Goal: Information Seeking & Learning: Learn about a topic

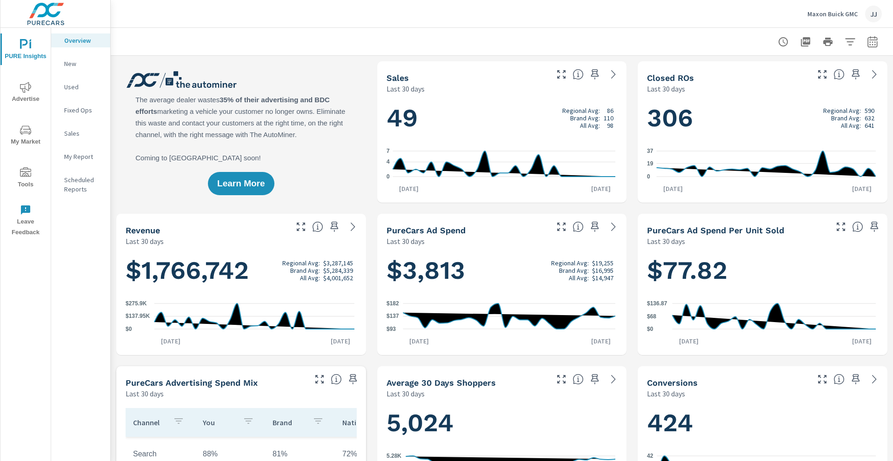
click at [32, 95] on span "Advertise" at bounding box center [25, 93] width 45 height 23
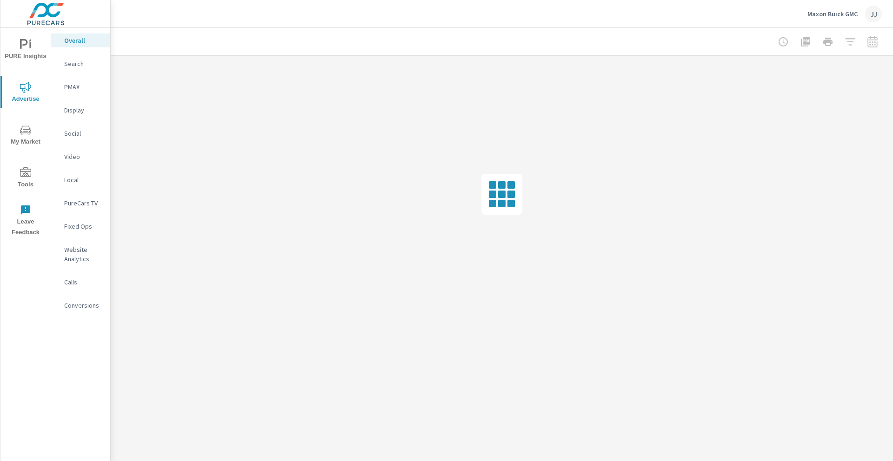
click at [85, 249] on p "Website Analytics" at bounding box center [83, 254] width 39 height 19
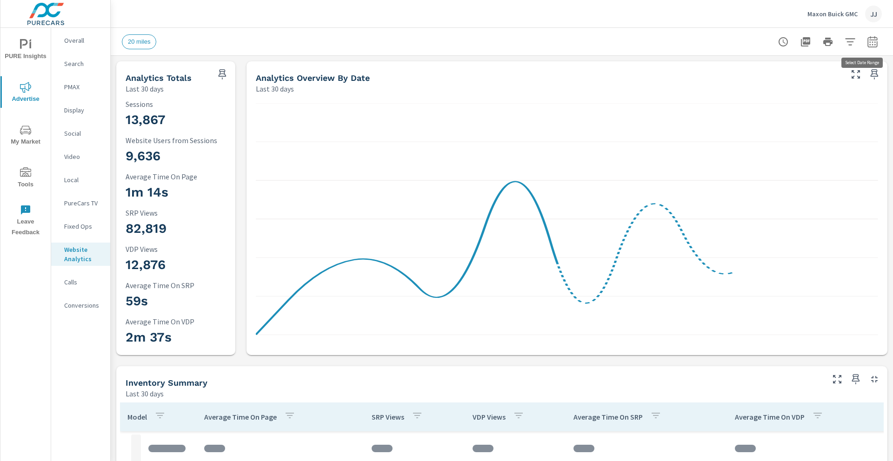
click at [869, 42] on icon "button" at bounding box center [872, 43] width 6 height 4
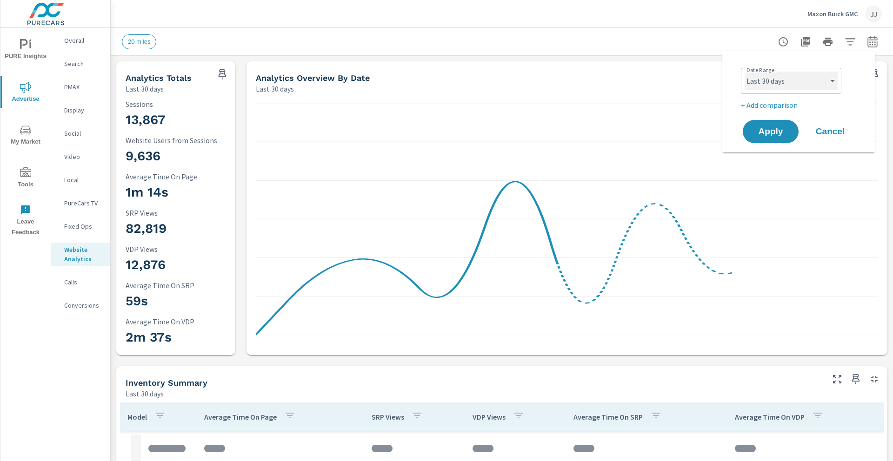
click at [810, 84] on select "Custom [DATE] Last week Last 7 days Last 14 days Last 30 days Last 45 days Last…" at bounding box center [790, 81] width 93 height 19
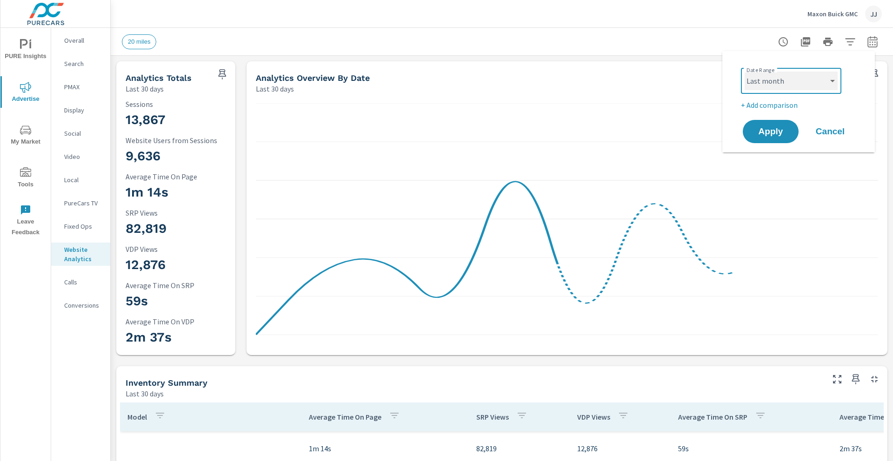
click at [744, 72] on select "Custom [DATE] Last week Last 7 days Last 14 days Last 30 days Last 45 days Last…" at bounding box center [790, 81] width 93 height 19
select select "Last month"
click at [772, 104] on p "+ Add comparison" at bounding box center [800, 104] width 119 height 11
select select "Previous period"
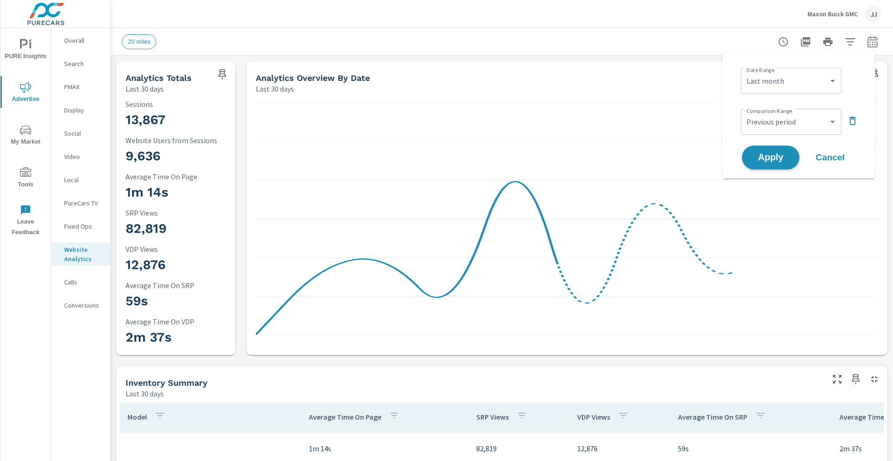
click at [772, 153] on span "Apply" at bounding box center [770, 157] width 38 height 9
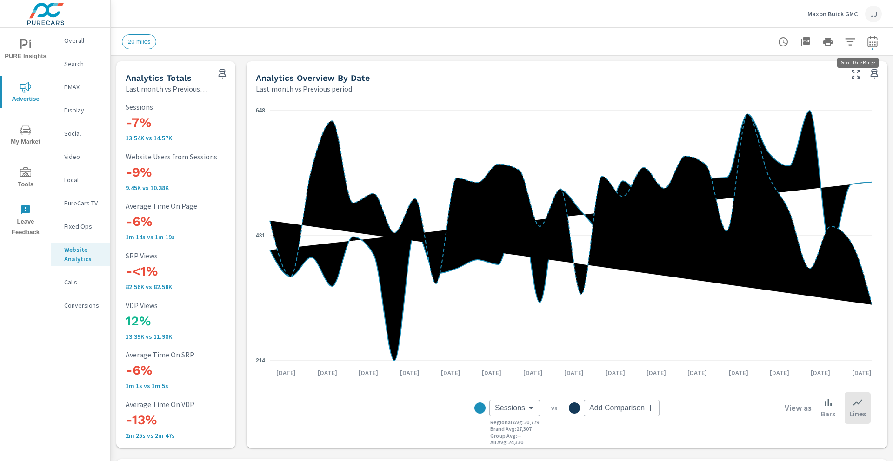
click at [867, 38] on icon "button" at bounding box center [872, 41] width 10 height 11
select select "Last month"
select select "Previous period"
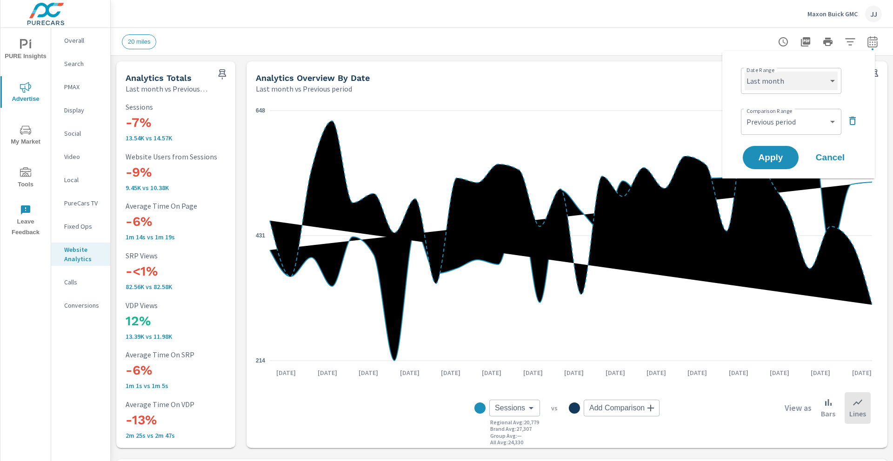
click at [795, 86] on select "Custom [DATE] Last week Last 7 days Last 14 days Last 30 days Last 45 days Last…" at bounding box center [790, 81] width 93 height 19
click at [744, 72] on select "Custom [DATE] Last week Last 7 days Last 14 days Last 30 days Last 45 days Last…" at bounding box center [790, 81] width 93 height 19
click at [804, 87] on select "Custom [DATE] Last week Last 7 days Last 14 days Last 30 days Last 45 days Last…" at bounding box center [790, 81] width 93 height 19
click at [744, 72] on select "Custom [DATE] Last week Last 7 days Last 14 days Last 30 days Last 45 days Last…" at bounding box center [790, 81] width 93 height 19
click at [822, 119] on select "Custom Previous period Previous month Previous year" at bounding box center [790, 121] width 93 height 19
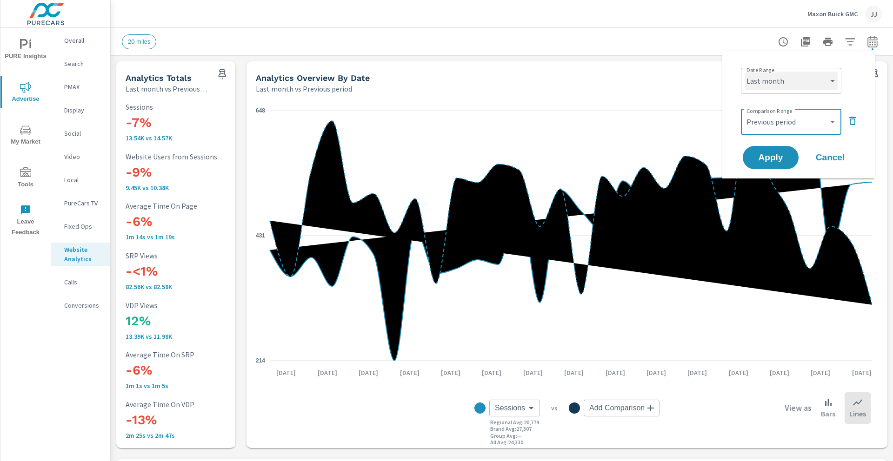
click at [816, 85] on select "Custom [DATE] Last week Last 7 days Last 14 days Last 30 days Last 45 days Last…" at bounding box center [790, 81] width 93 height 19
click at [786, 84] on select "Custom [DATE] Last week Last 7 days Last 14 days Last 30 days Last 45 days Last…" at bounding box center [790, 81] width 93 height 19
click at [744, 72] on select "Custom [DATE] Last week Last 7 days Last 14 days Last 30 days Last 45 days Last…" at bounding box center [790, 81] width 93 height 19
select select "custom"
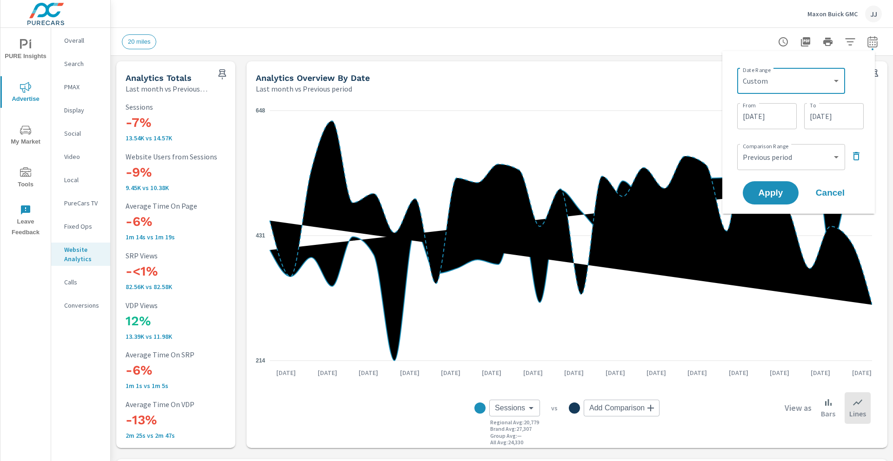
click at [759, 120] on input "[DATE]" at bounding box center [767, 116] width 52 height 19
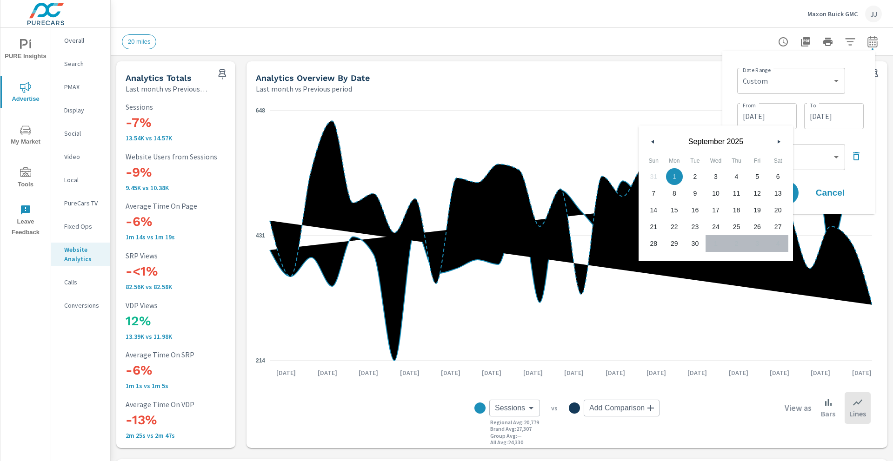
click at [655, 141] on button "button" at bounding box center [652, 141] width 11 height 11
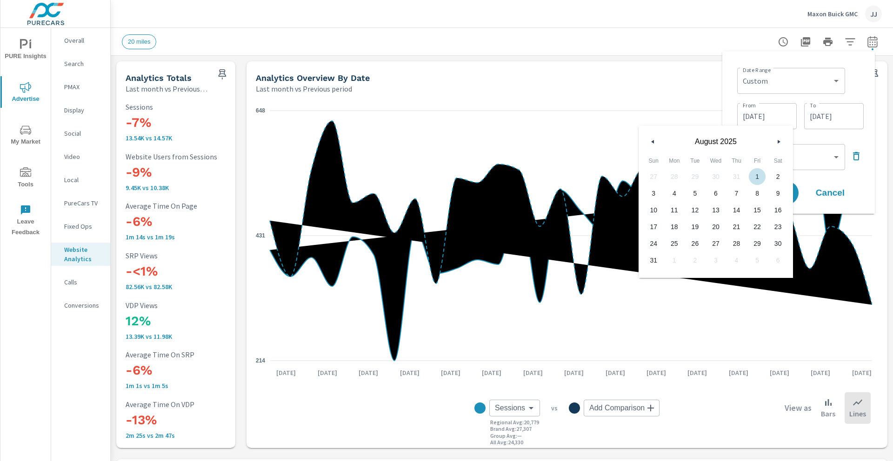
click at [761, 176] on span "1" at bounding box center [757, 177] width 21 height 12
type input "[DATE]"
click at [824, 120] on input "[DATE]" at bounding box center [833, 116] width 52 height 19
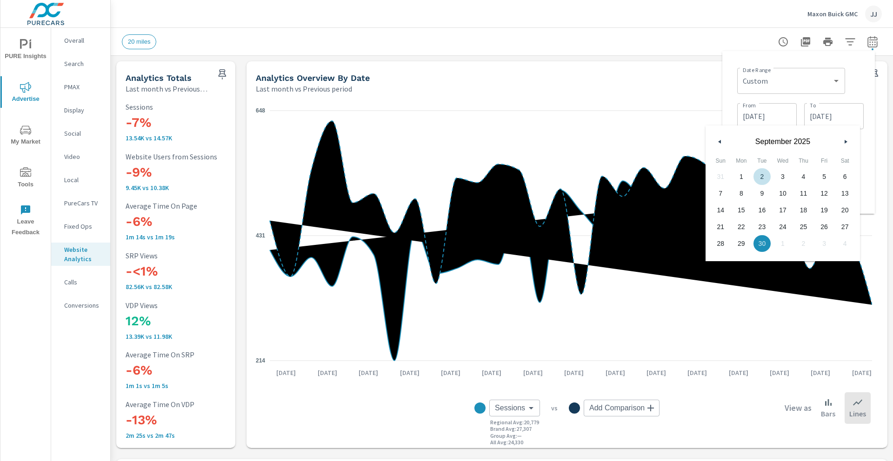
click at [718, 140] on icon "button" at bounding box center [718, 142] width 5 height 4
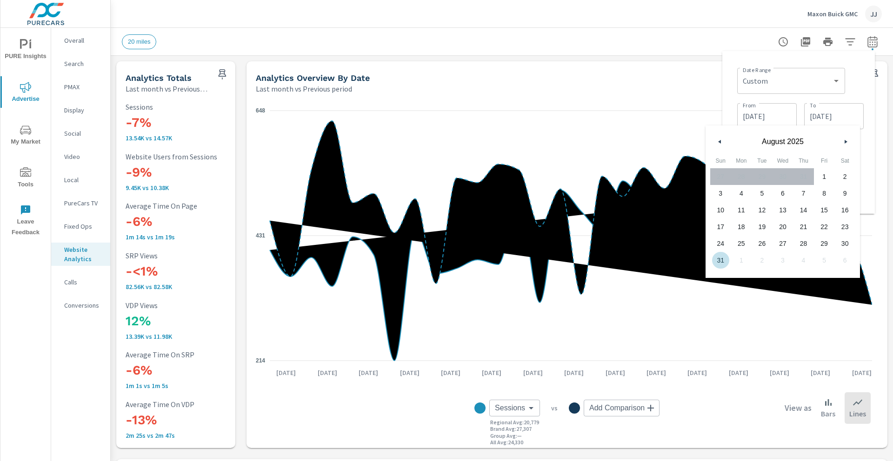
click at [722, 260] on span "31" at bounding box center [720, 260] width 21 height 12
type input "[DATE]"
click at [730, 85] on div "Date Range Custom Yesterday Last week Last 7 days Last 14 days Last 30 days Las…" at bounding box center [798, 133] width 138 height 148
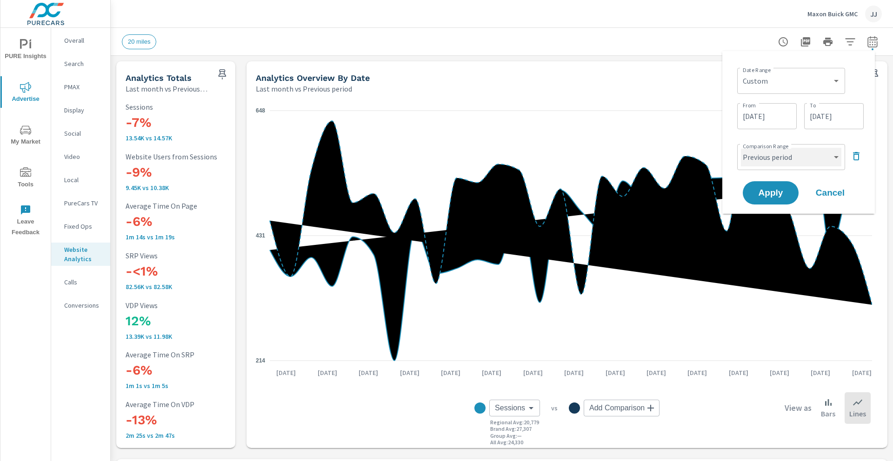
click at [809, 159] on select "Custom Previous period Previous month Previous year" at bounding box center [791, 157] width 100 height 19
click at [741, 148] on select "Custom Previous period Previous month Previous year" at bounding box center [791, 157] width 100 height 19
select select "Previous month"
click at [763, 195] on span "Apply" at bounding box center [770, 193] width 38 height 9
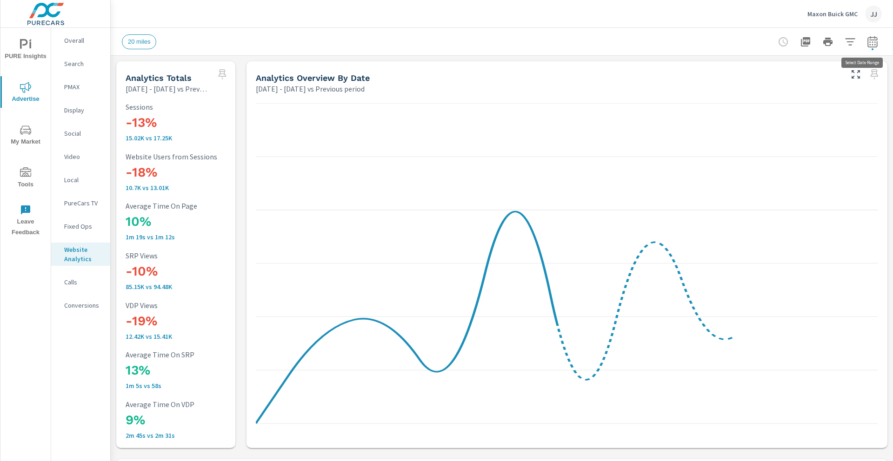
click at [869, 41] on icon "button" at bounding box center [872, 43] width 6 height 4
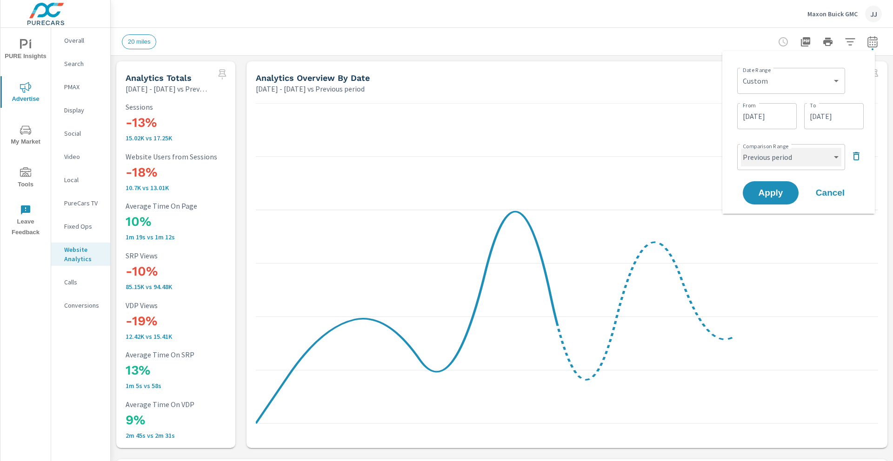
click at [787, 150] on select "Custom Previous period Previous month Previous year" at bounding box center [791, 157] width 100 height 19
click at [741, 148] on select "Custom Previous period Previous month Previous year" at bounding box center [791, 157] width 100 height 19
select select "Previous month"
click at [774, 197] on span "Apply" at bounding box center [770, 193] width 38 height 9
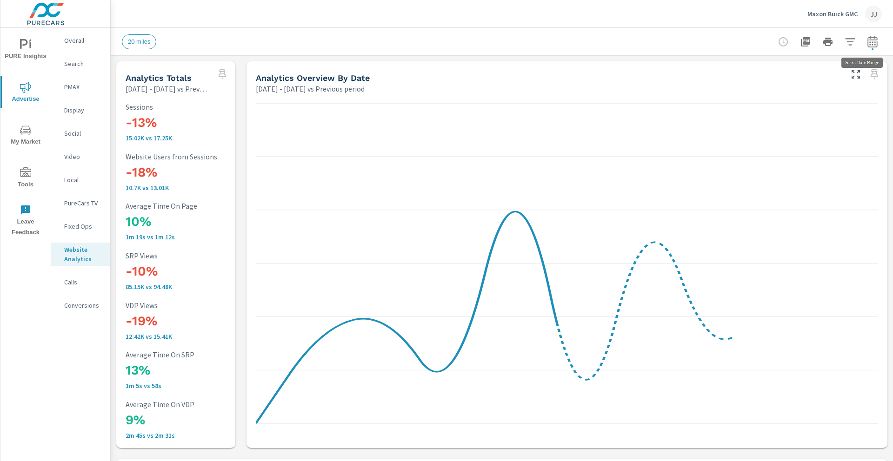
click at [866, 41] on icon "button" at bounding box center [871, 41] width 11 height 11
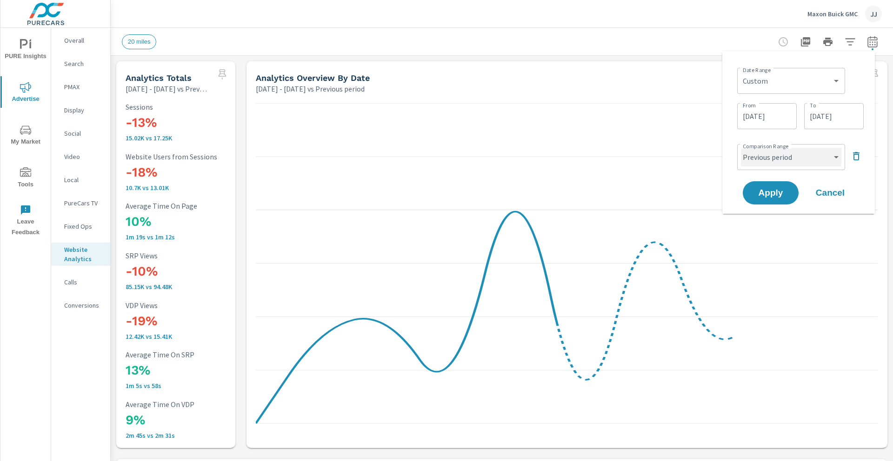
click at [813, 153] on select "Custom Previous period Previous month Previous year" at bounding box center [791, 157] width 100 height 19
click at [741, 148] on select "Custom Previous period Previous month Previous year" at bounding box center [791, 157] width 100 height 19
select select "Previous month"
click at [769, 189] on span "Apply" at bounding box center [770, 193] width 38 height 9
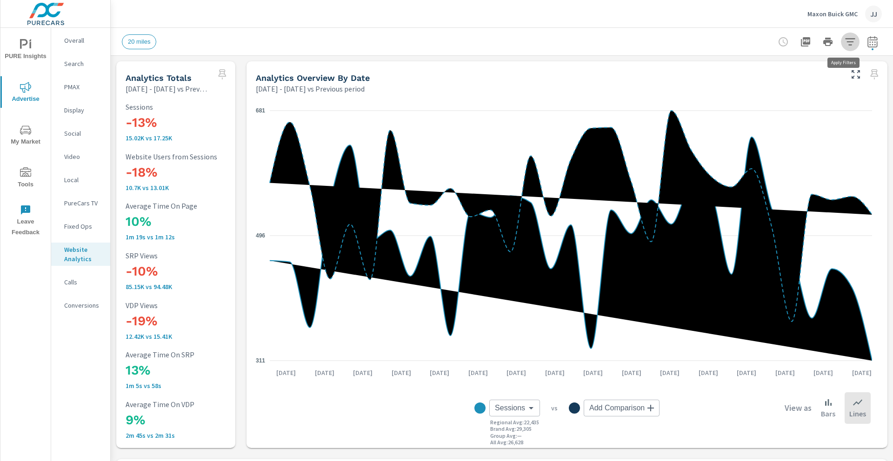
click at [845, 44] on icon "button" at bounding box center [850, 41] width 10 height 7
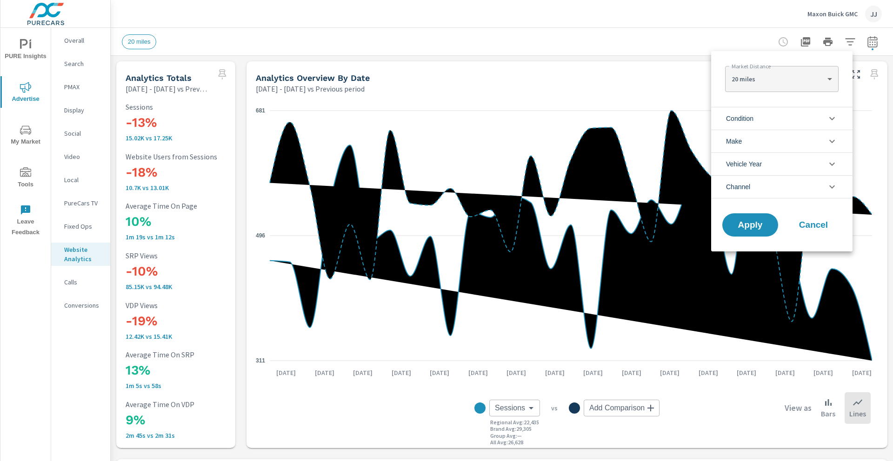
click at [774, 20] on div at bounding box center [446, 230] width 893 height 461
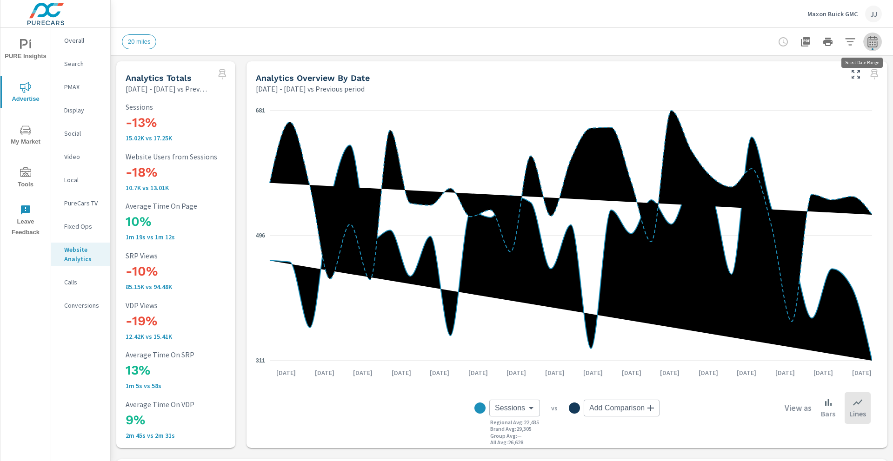
click at [866, 41] on icon "button" at bounding box center [871, 41] width 11 height 11
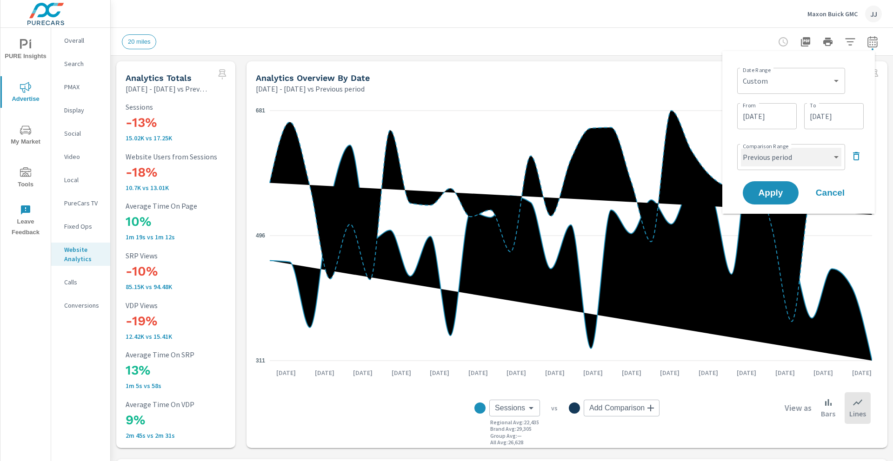
click at [805, 157] on select "Custom Previous period Previous month Previous year" at bounding box center [791, 157] width 100 height 19
click at [741, 148] on select "Custom Previous period Previous month Previous year" at bounding box center [791, 157] width 100 height 19
select select "Previous month"
click at [778, 190] on span "Apply" at bounding box center [770, 193] width 38 height 9
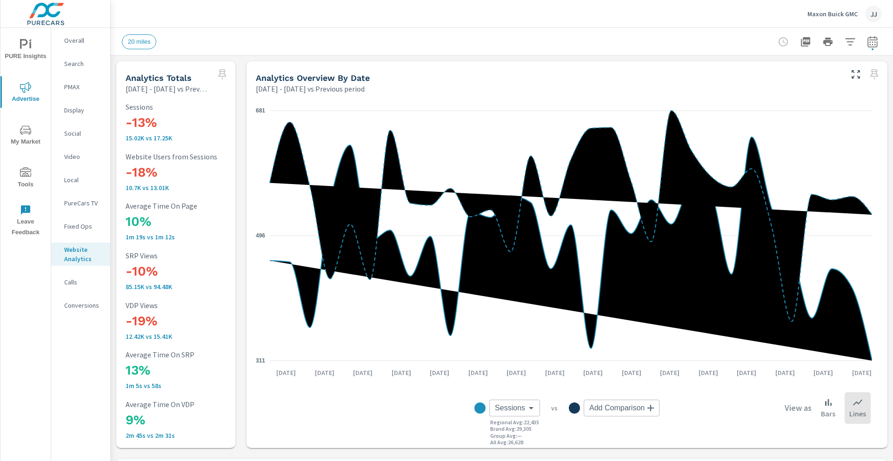
click at [868, 42] on icon "button" at bounding box center [871, 41] width 11 height 11
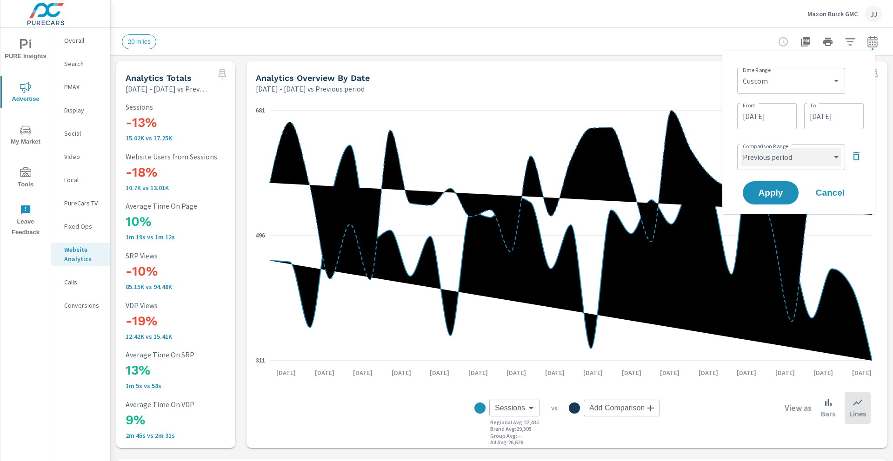
click at [801, 154] on select "Custom Previous period Previous month Previous year" at bounding box center [791, 157] width 100 height 19
click at [741, 148] on select "Custom Previous period Previous month Previous year" at bounding box center [791, 157] width 100 height 19
select select "Previous month"
click at [772, 189] on span "Apply" at bounding box center [770, 193] width 38 height 9
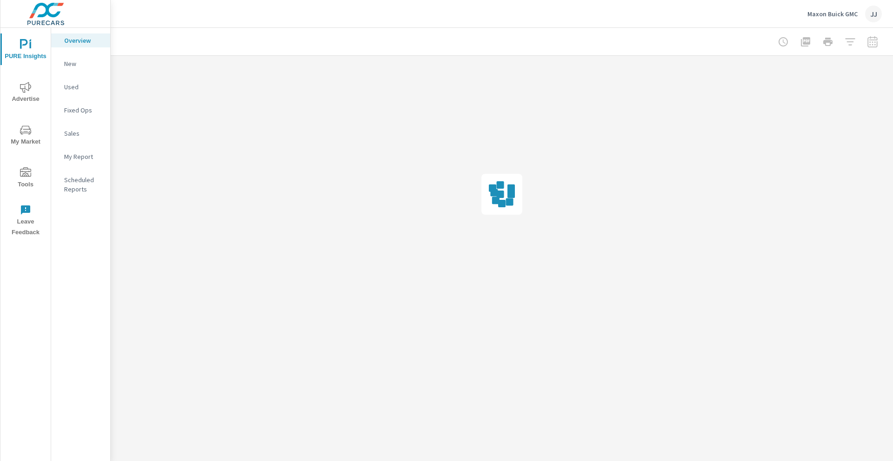
click at [847, 17] on p "Maxon Buick GMC" at bounding box center [832, 14] width 50 height 8
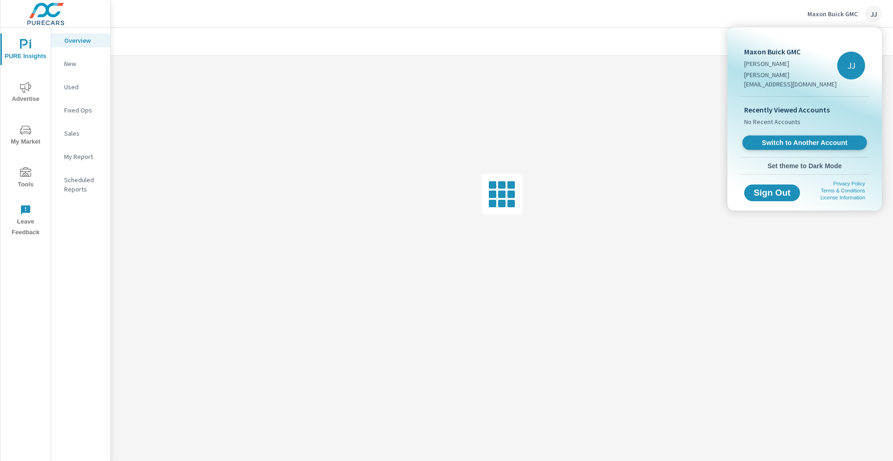
click at [812, 139] on span "Switch to Another Account" at bounding box center [804, 143] width 114 height 9
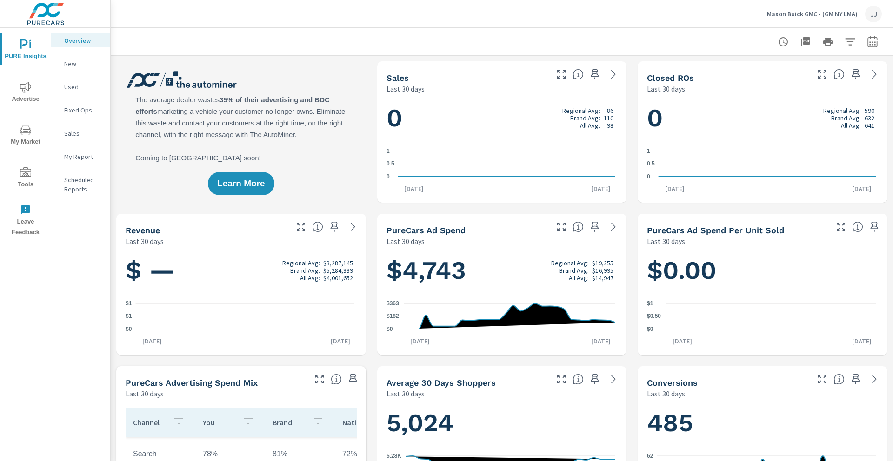
click at [28, 97] on span "Advertise" at bounding box center [25, 93] width 45 height 23
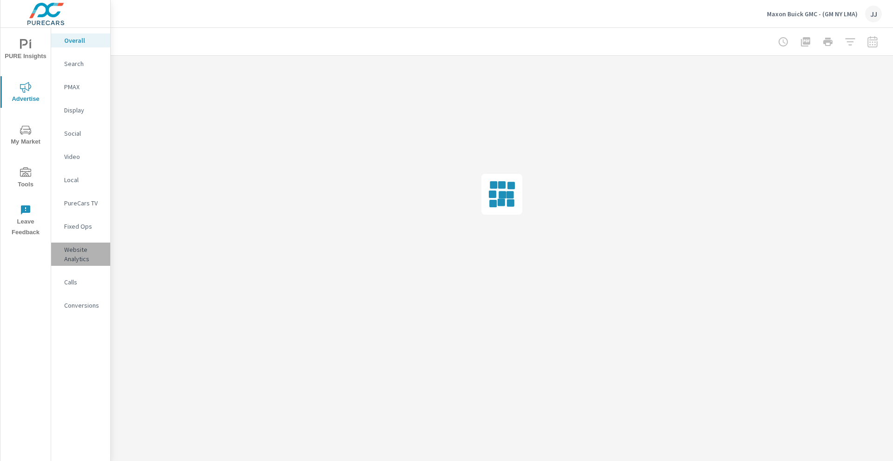
click at [70, 263] on p "Website Analytics" at bounding box center [83, 254] width 39 height 19
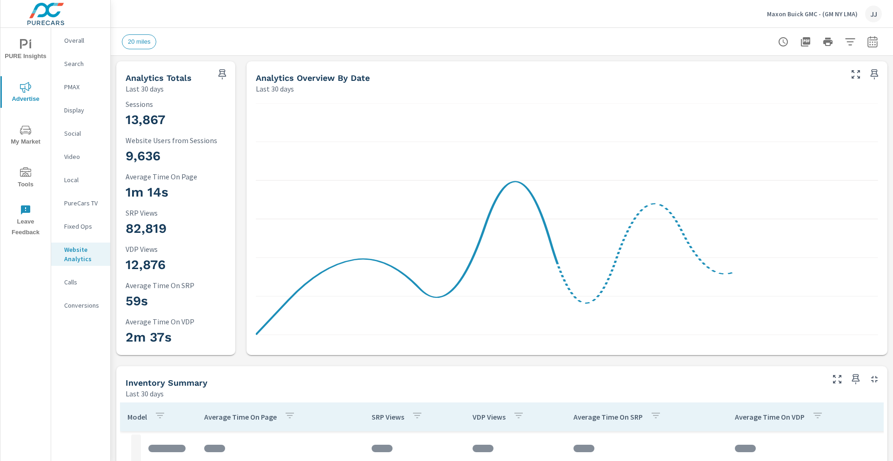
click at [866, 43] on icon "button" at bounding box center [871, 41] width 11 height 11
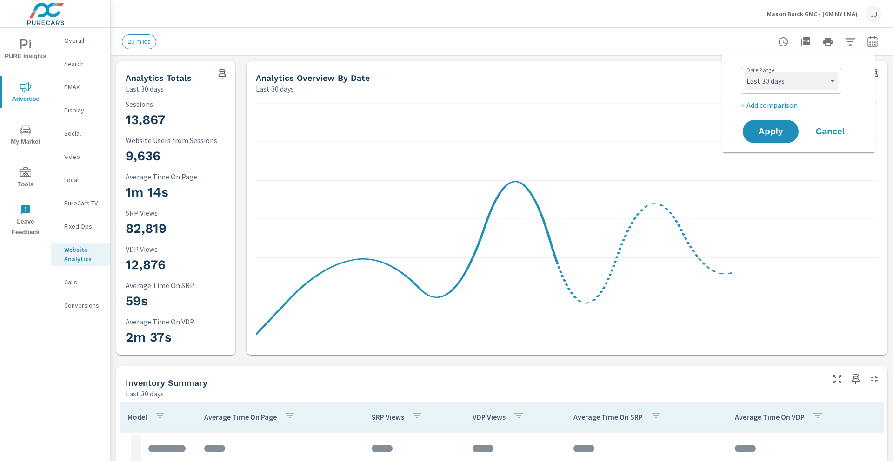
click at [800, 81] on select "Custom [DATE] Last week Last 7 days Last 14 days Last 30 days Last 45 days Last…" at bounding box center [790, 81] width 93 height 19
click at [744, 72] on select "Custom [DATE] Last week Last 7 days Last 14 days Last 30 days Last 45 days Last…" at bounding box center [790, 81] width 93 height 19
select select "custom"
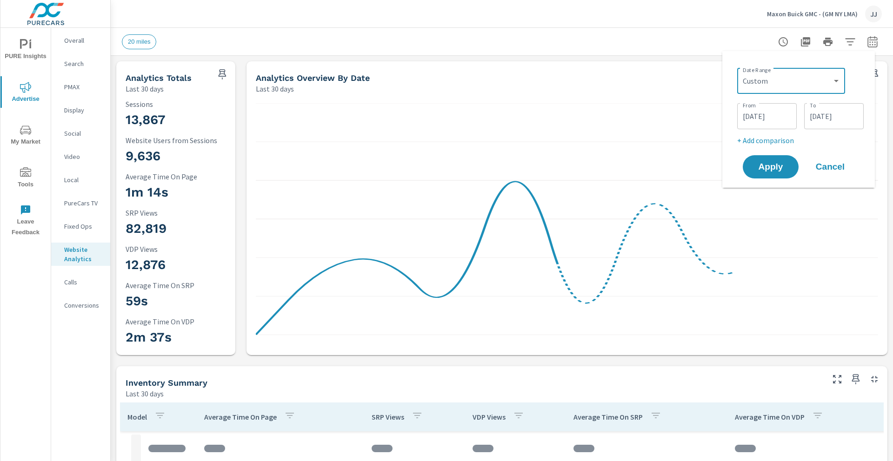
click at [751, 113] on input "09/08/2025" at bounding box center [767, 116] width 52 height 19
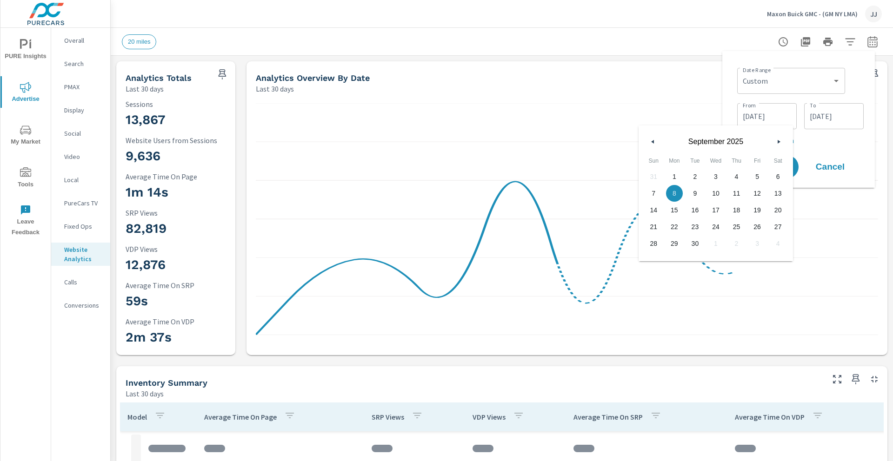
click at [652, 138] on button "button" at bounding box center [652, 141] width 11 height 11
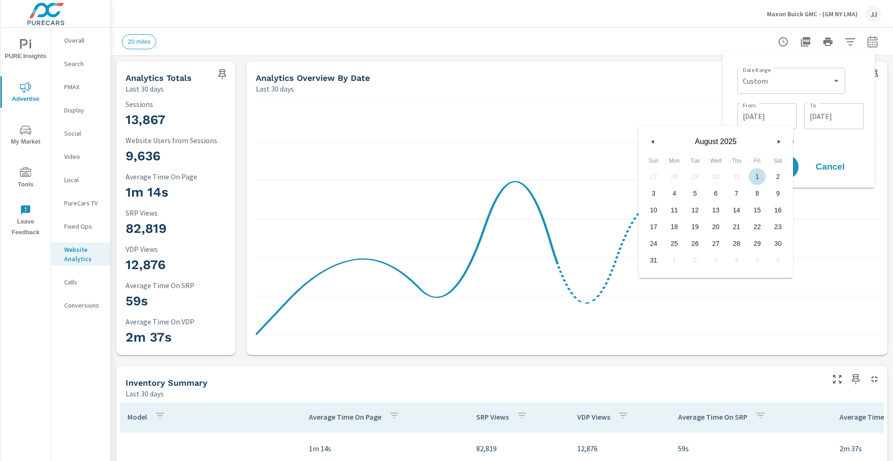
click at [759, 182] on span "1" at bounding box center [757, 177] width 21 height 12
type input "[DATE]"
click at [830, 111] on input "10/07/2025" at bounding box center [833, 116] width 52 height 19
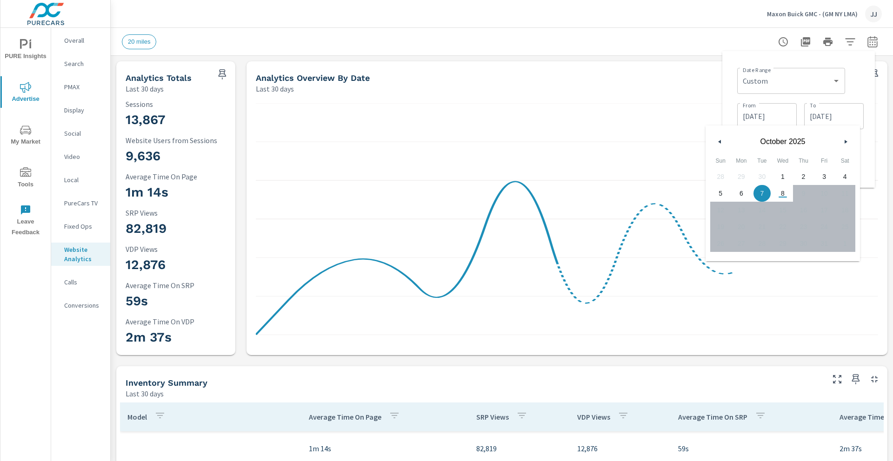
click at [845, 140] on icon "button" at bounding box center [846, 142] width 5 height 4
click at [719, 142] on icon "button" at bounding box center [718, 142] width 5 height 4
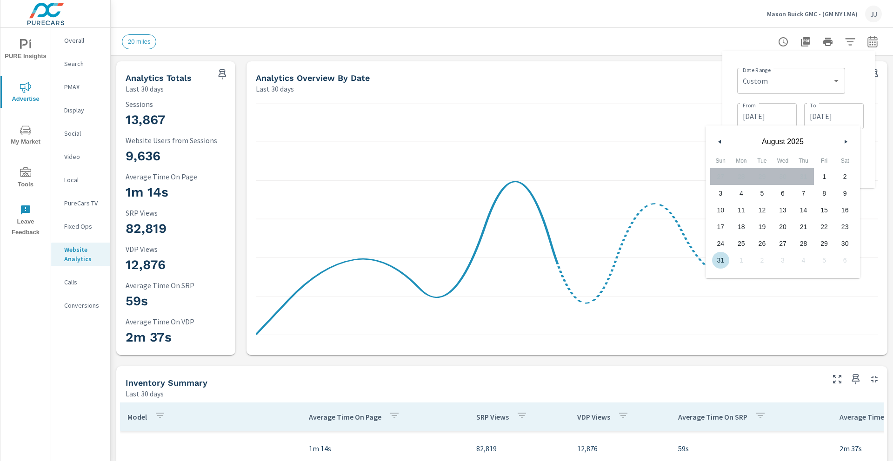
click at [722, 262] on span "31" at bounding box center [720, 260] width 21 height 12
type input "[DATE]"
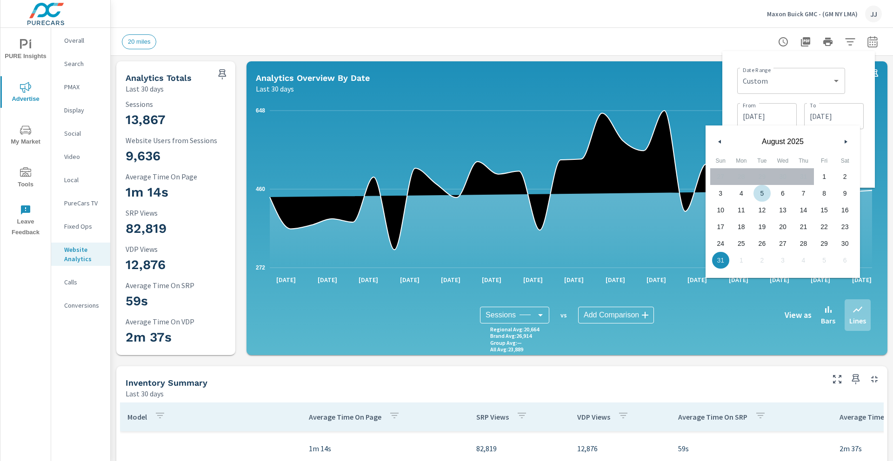
click at [862, 138] on p "+ Add comparison" at bounding box center [800, 140] width 126 height 11
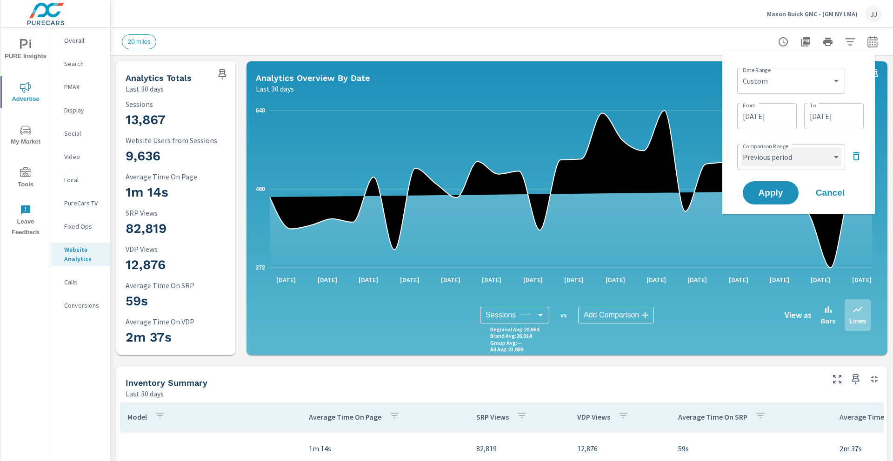
click at [827, 159] on select "Custom Previous period Previous month Previous year" at bounding box center [791, 157] width 100 height 19
click at [741, 148] on select "Custom Previous period Previous month Previous year" at bounding box center [791, 157] width 100 height 19
select select "Previous month"
click at [768, 189] on span "Apply" at bounding box center [770, 193] width 38 height 9
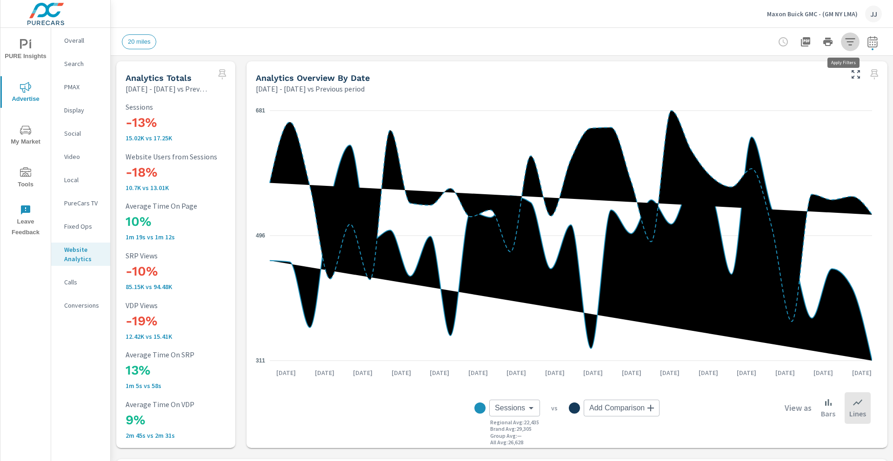
click at [847, 42] on icon "button" at bounding box center [849, 41] width 11 height 11
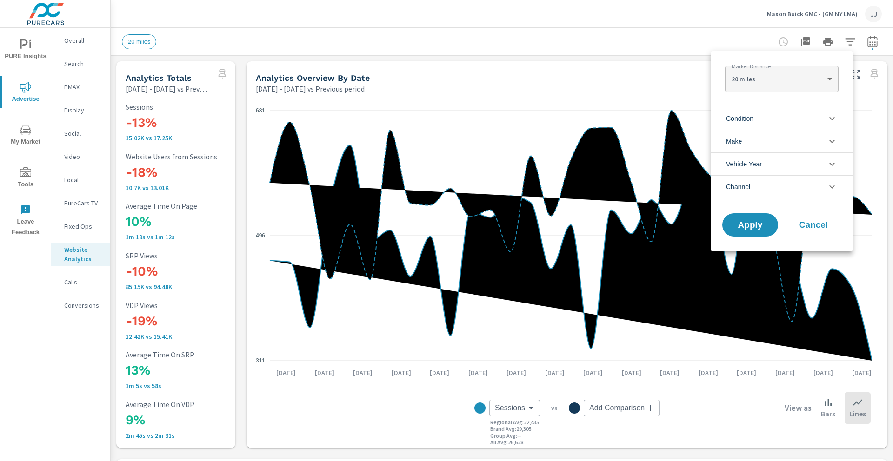
click at [777, 116] on li "Condition" at bounding box center [781, 118] width 141 height 23
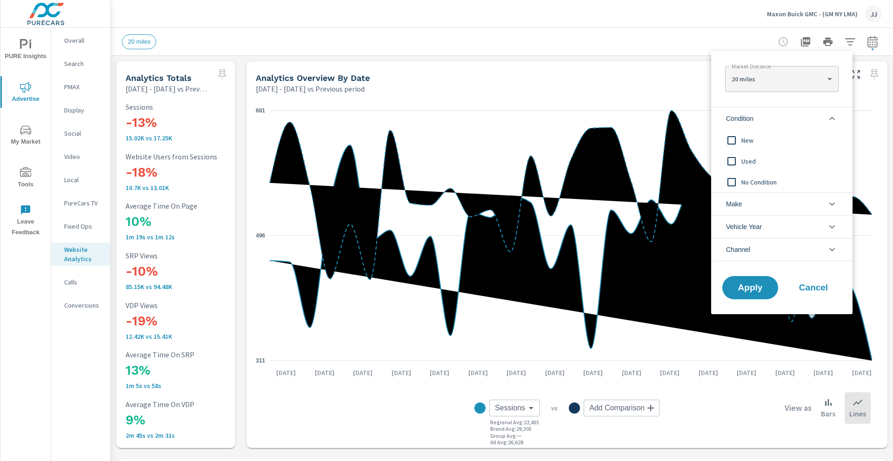
click at [736, 143] on input "filter options" at bounding box center [731, 141] width 20 height 20
click at [757, 291] on span "Apply" at bounding box center [750, 288] width 38 height 9
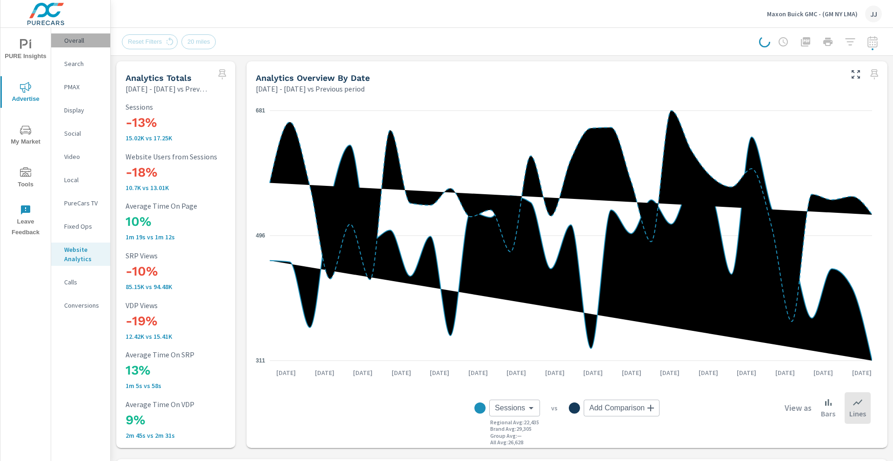
click at [80, 37] on p "Overall" at bounding box center [83, 40] width 39 height 9
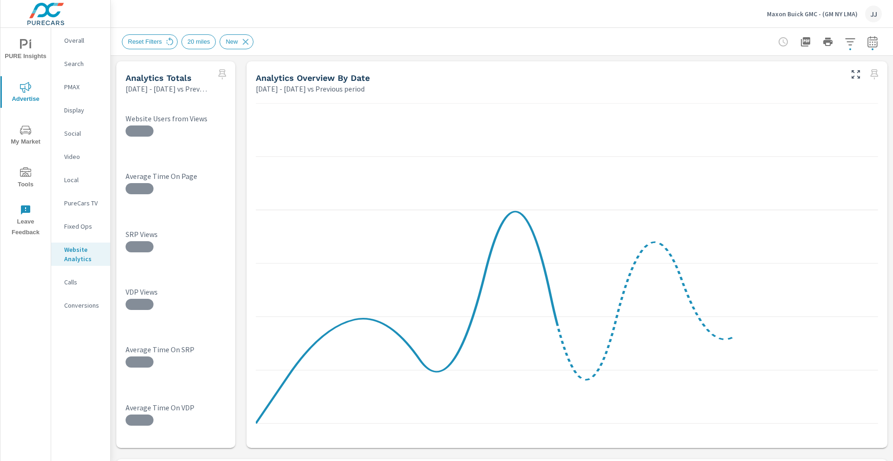
click at [867, 40] on icon "button" at bounding box center [872, 41] width 10 height 11
select select "Previous period"
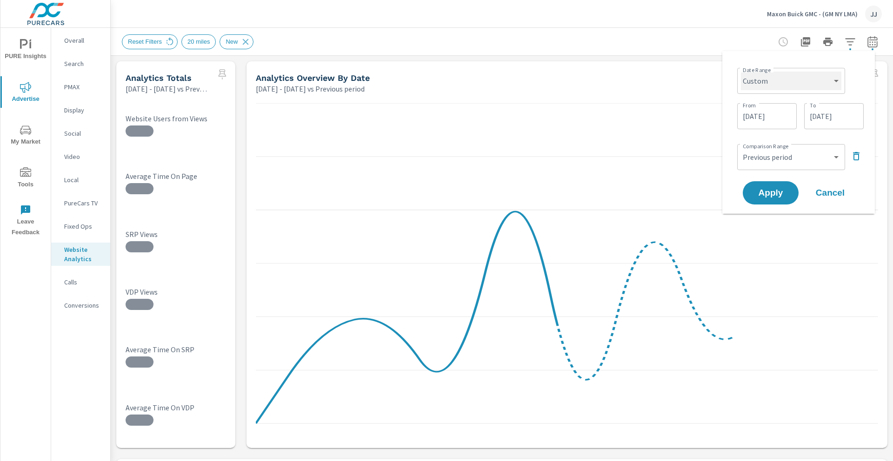
click at [794, 87] on select "Custom [DATE] Last week Last 7 days Last 14 days Last 30 days Last 45 days Last…" at bounding box center [791, 81] width 100 height 19
click at [741, 72] on select "Custom [DATE] Last week Last 7 days Last 14 days Last 30 days Last 45 days Last…" at bounding box center [791, 81] width 100 height 19
select select "Last month"
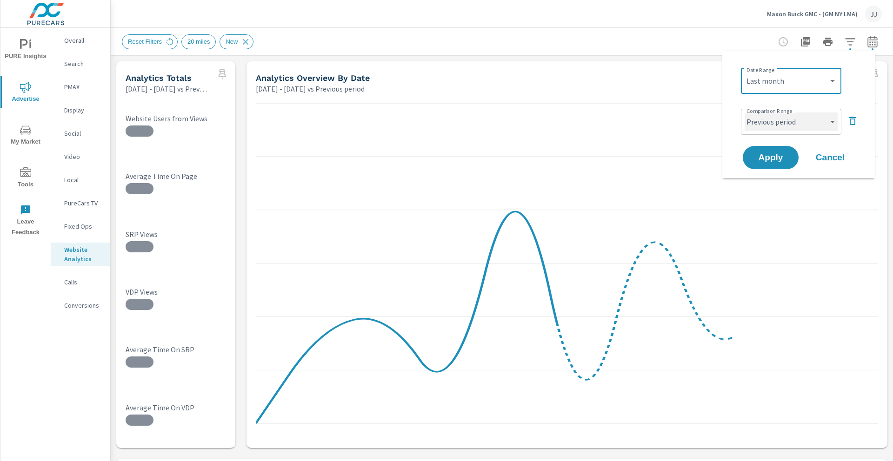
click at [817, 126] on select "Custom Previous period Previous month Previous year" at bounding box center [790, 121] width 93 height 19
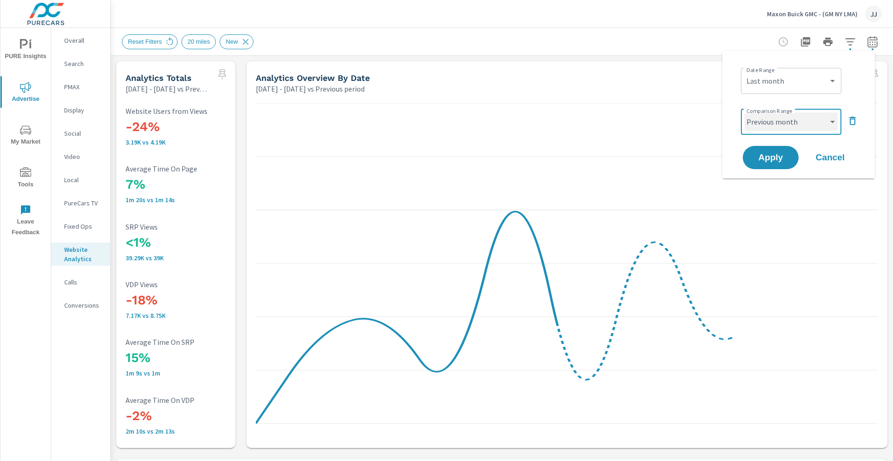
click at [744, 112] on select "Custom Previous period Previous month Previous year" at bounding box center [790, 121] width 93 height 19
select select "Previous month"
click at [777, 152] on button "Apply" at bounding box center [770, 158] width 58 height 24
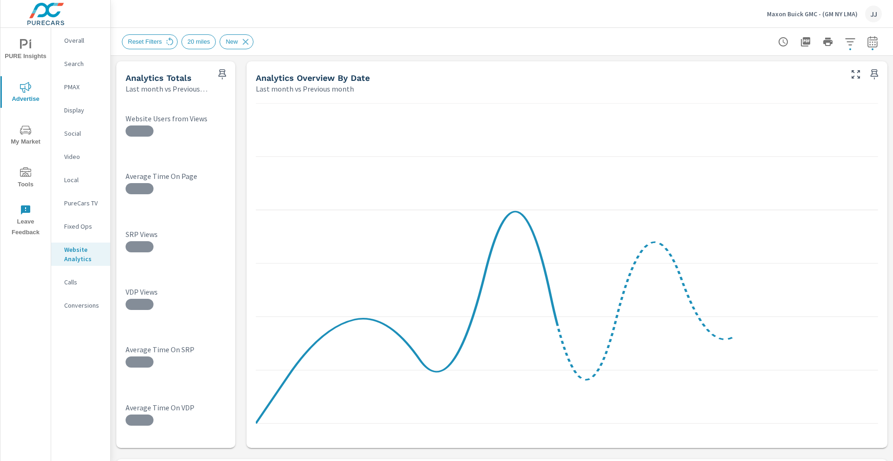
click at [89, 44] on p "Overall" at bounding box center [83, 40] width 39 height 9
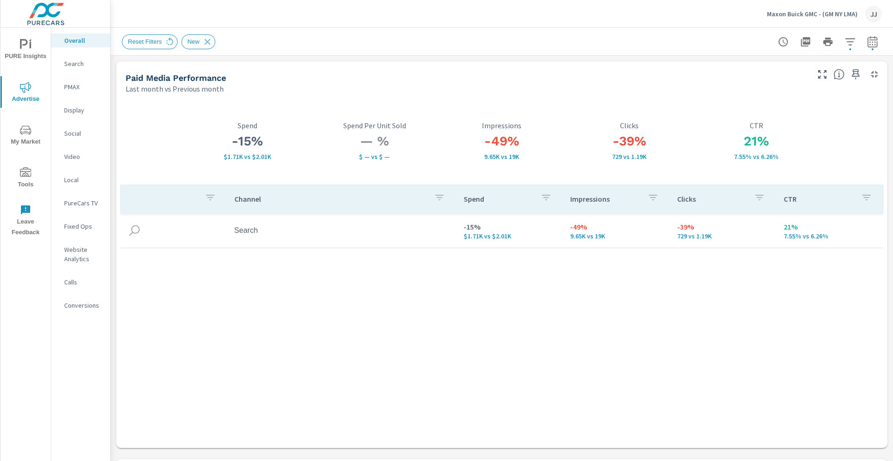
click at [73, 81] on div "PMAX" at bounding box center [80, 87] width 59 height 14
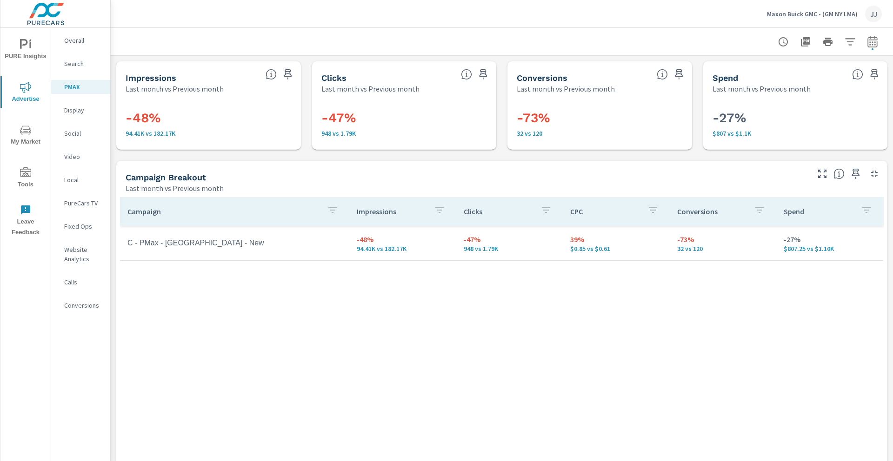
click at [844, 42] on icon "button" at bounding box center [849, 41] width 11 height 11
click at [841, 42] on body "PURE Insights Advertise My Market Tools Leave Feedback Overall Search PMAX Disp…" at bounding box center [446, 230] width 893 height 461
click at [821, 69] on li "Condition" at bounding box center [781, 66] width 141 height 23
click at [708, 38] on div at bounding box center [446, 230] width 893 height 461
click at [72, 305] on p "Conversions" at bounding box center [83, 305] width 39 height 9
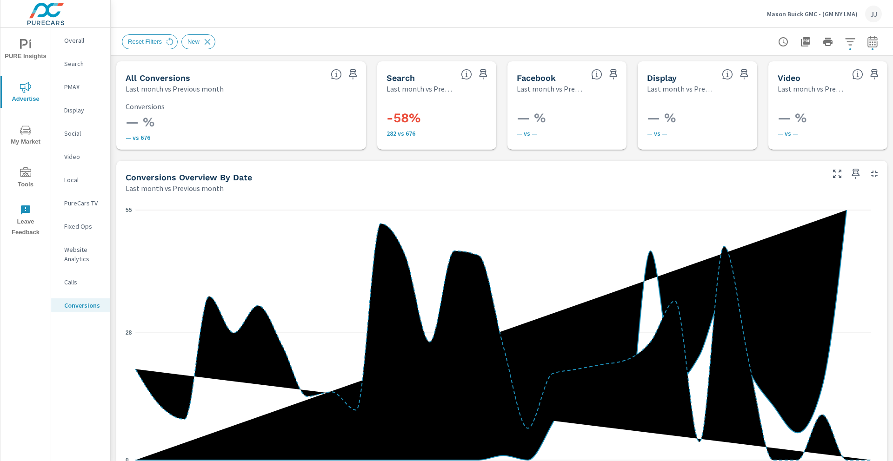
click at [844, 45] on icon "button" at bounding box center [849, 41] width 11 height 11
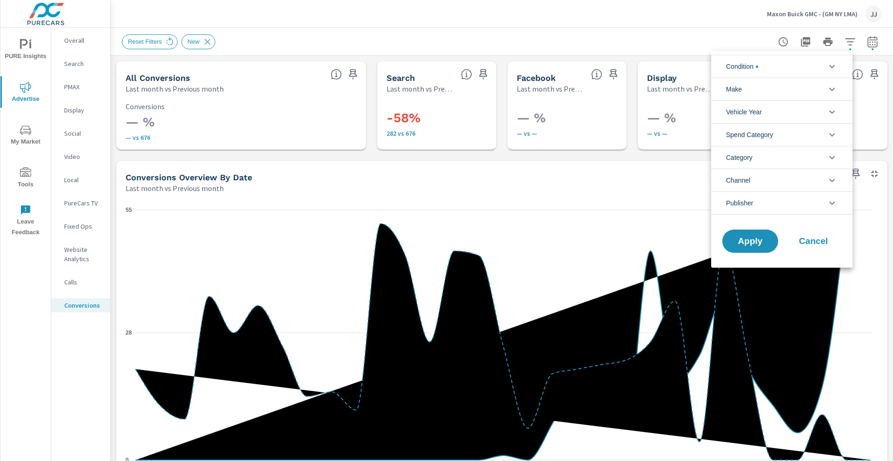
click at [797, 73] on li "Condition" at bounding box center [781, 66] width 141 height 23
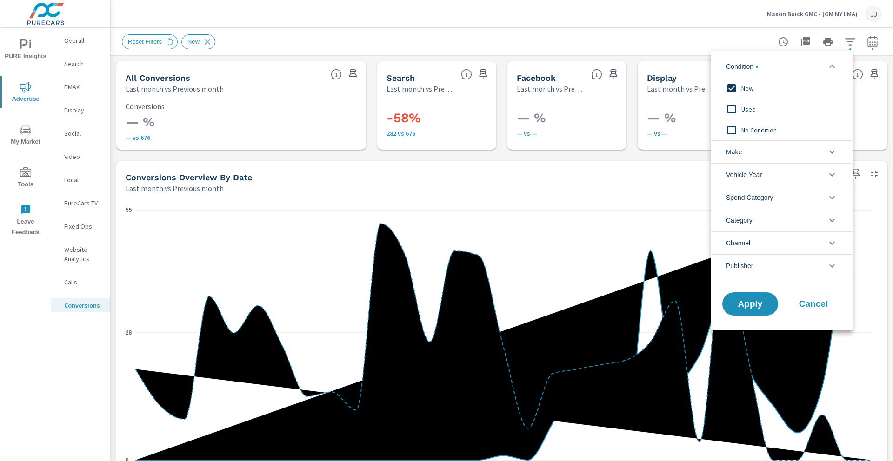
click at [728, 86] on input "filter options" at bounding box center [731, 89] width 20 height 20
click at [754, 300] on span "Apply" at bounding box center [750, 304] width 38 height 9
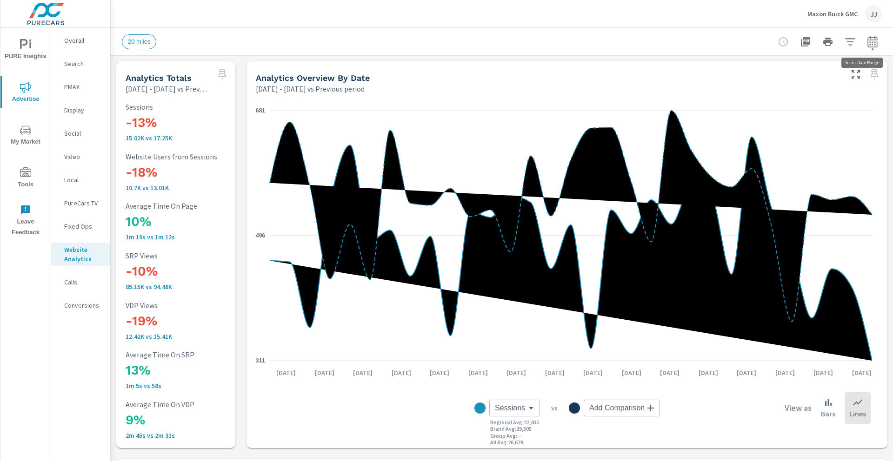
click at [866, 38] on icon "button" at bounding box center [871, 41] width 11 height 11
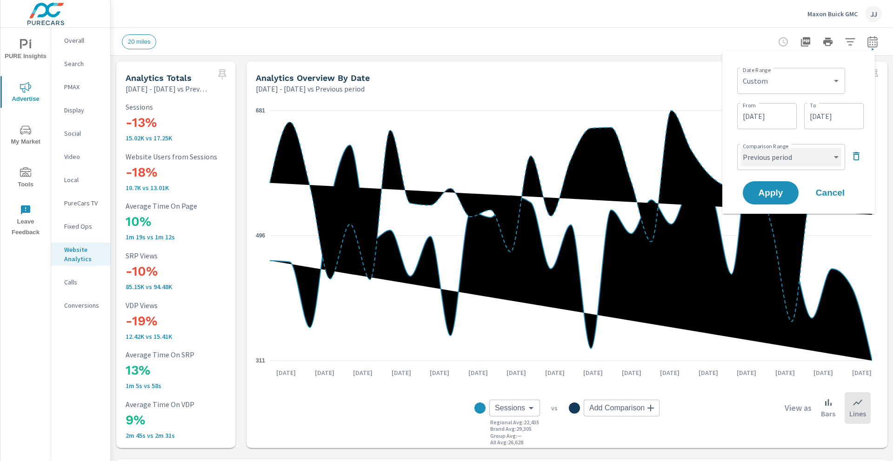
click at [794, 155] on select "Custom Previous period Previous month Previous year" at bounding box center [791, 157] width 100 height 19
click at [741, 148] on select "Custom Previous period Previous month Previous year" at bounding box center [791, 157] width 100 height 19
select select "Previous month"
click at [754, 198] on button "Apply" at bounding box center [770, 193] width 58 height 24
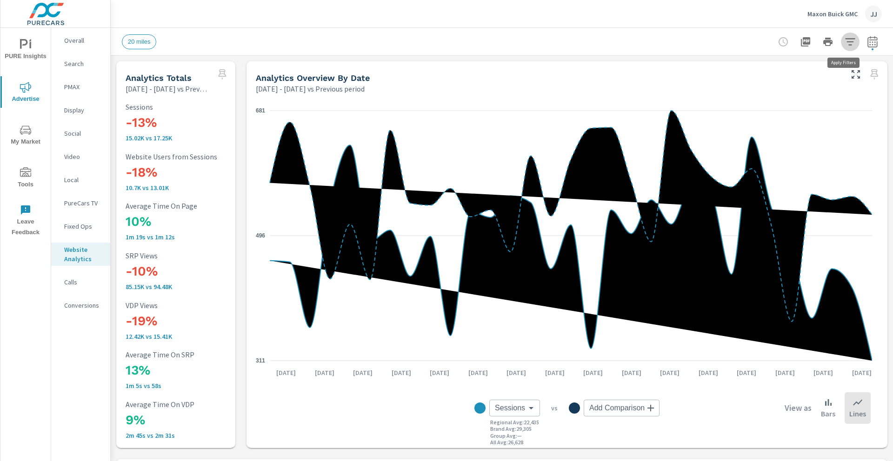
click at [845, 40] on icon "button" at bounding box center [849, 41] width 11 height 11
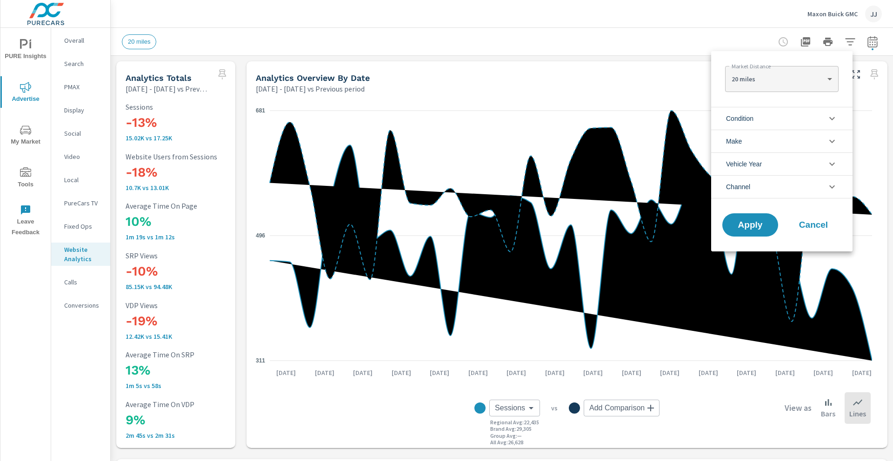
click at [865, 41] on div at bounding box center [446, 230] width 893 height 461
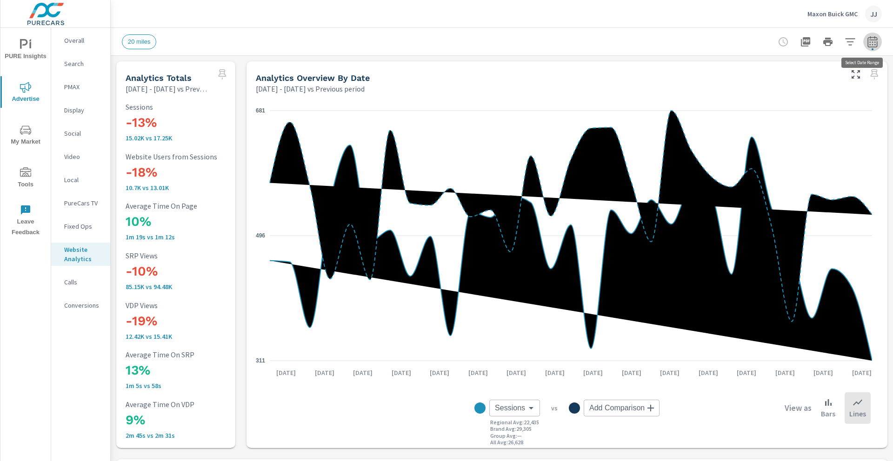
click at [869, 41] on icon "button" at bounding box center [872, 43] width 6 height 4
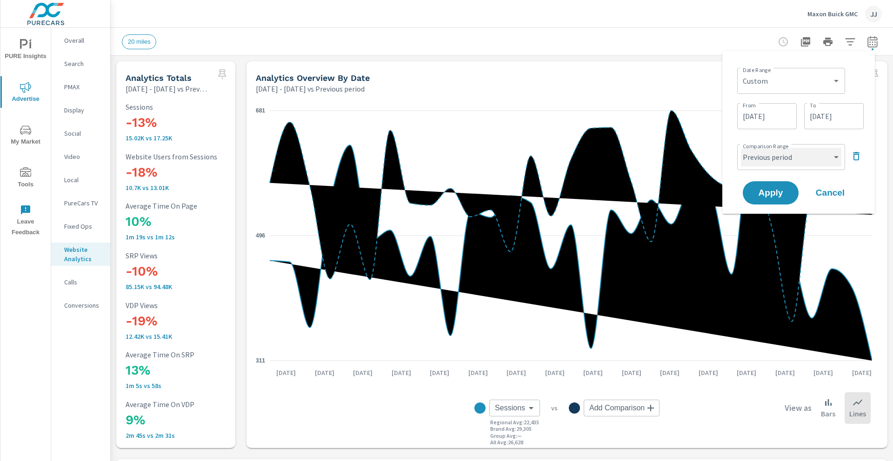
click at [799, 153] on select "Custom Previous period Previous month Previous year" at bounding box center [791, 157] width 100 height 19
click at [741, 148] on select "Custom Previous period Previous month Previous year" at bounding box center [791, 157] width 100 height 19
select select "custom"
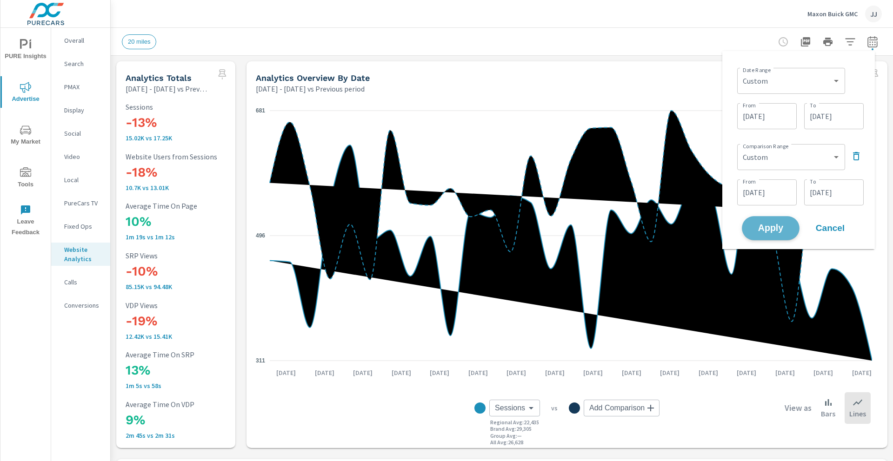
click at [773, 224] on span "Apply" at bounding box center [770, 228] width 38 height 9
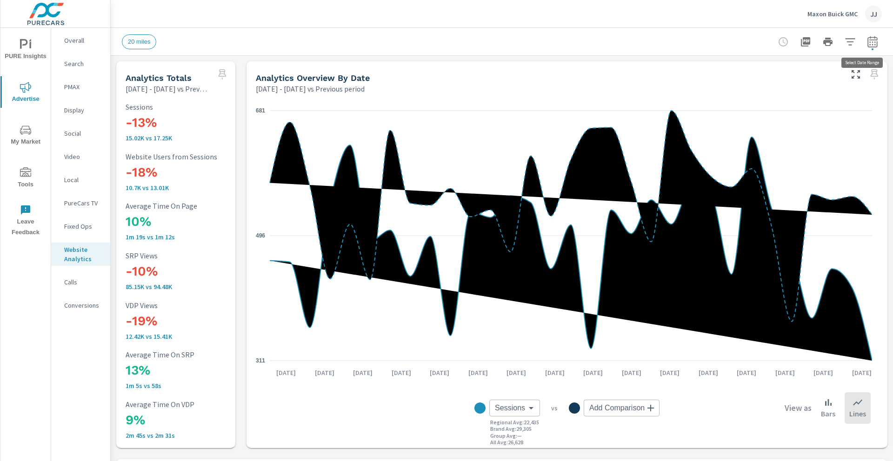
click at [869, 43] on icon "button" at bounding box center [871, 41] width 11 height 11
select select "Previous period"
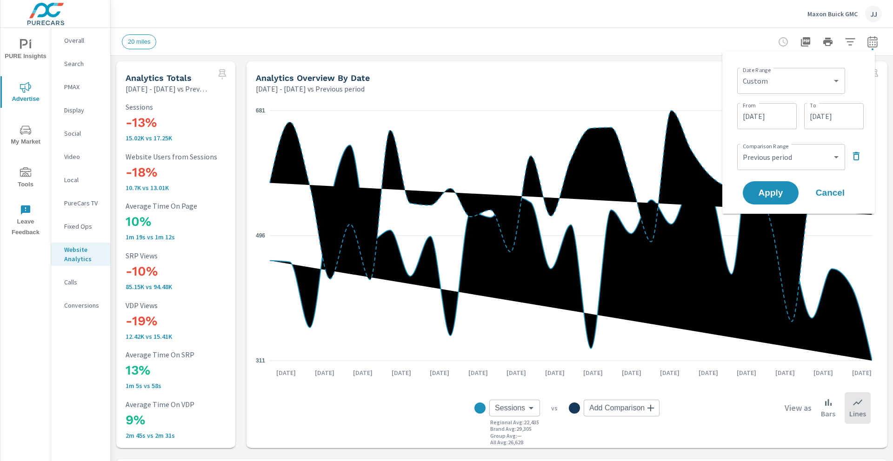
click at [774, 110] on input "[DATE]" at bounding box center [767, 116] width 52 height 19
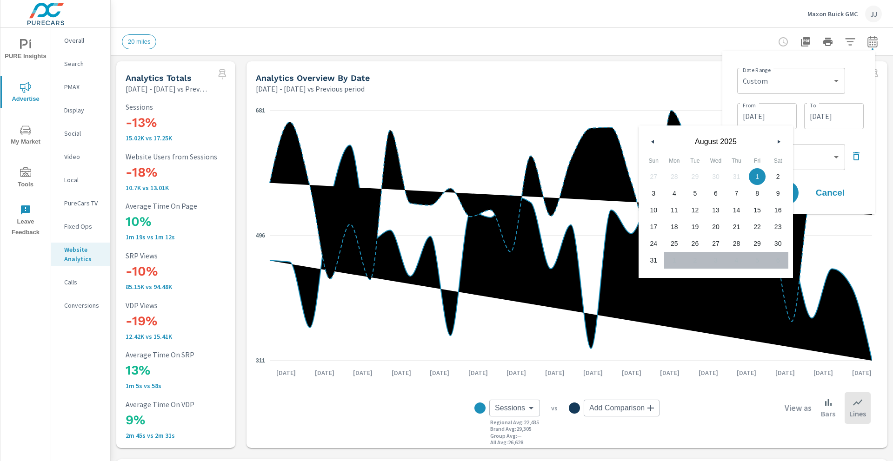
click at [652, 143] on icon "button" at bounding box center [651, 142] width 5 height 4
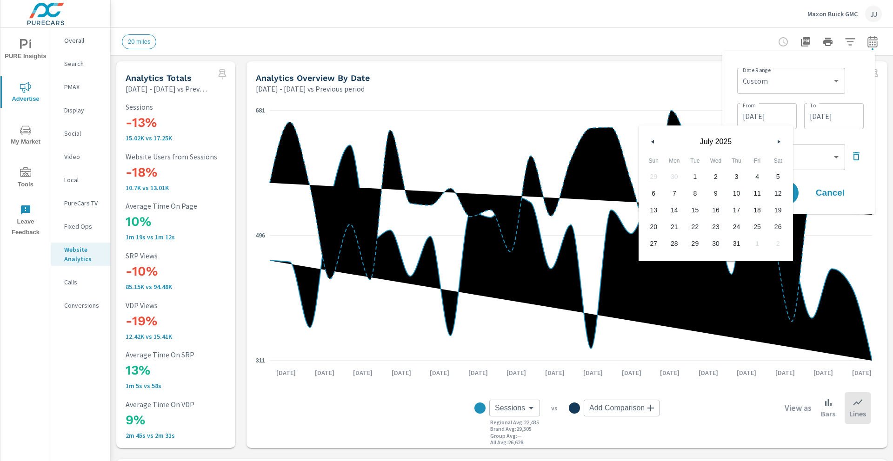
click at [652, 143] on icon "button" at bounding box center [651, 142] width 5 height 4
click at [700, 176] on span "1" at bounding box center [694, 177] width 21 height 12
click at [713, 244] on span "30" at bounding box center [715, 244] width 21 height 12
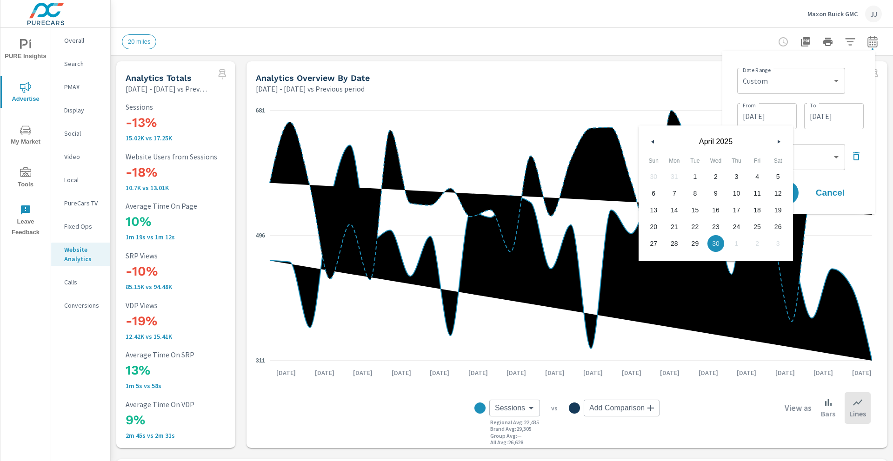
click at [694, 175] on span "1" at bounding box center [694, 177] width 21 height 12
type input "[DATE]"
click at [838, 122] on input "[DATE]" at bounding box center [833, 116] width 52 height 19
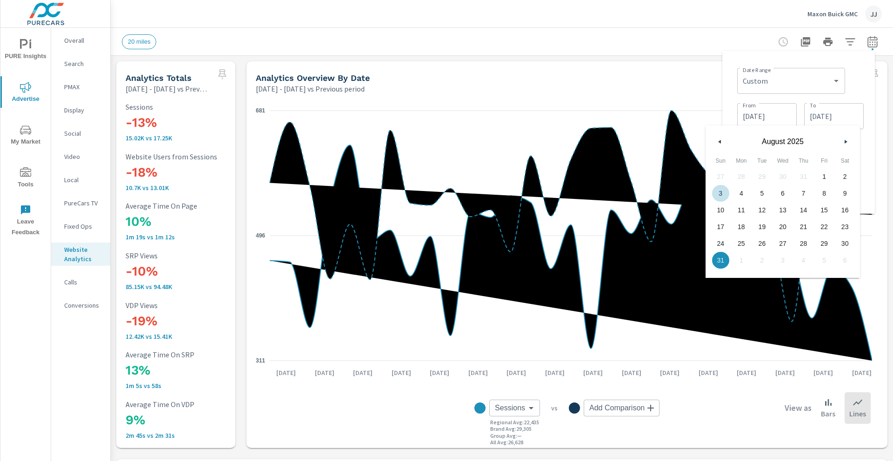
click at [721, 139] on button "button" at bounding box center [719, 141] width 11 height 11
click at [722, 138] on button "button" at bounding box center [719, 141] width 11 height 11
click at [723, 139] on button "button" at bounding box center [719, 141] width 11 height 11
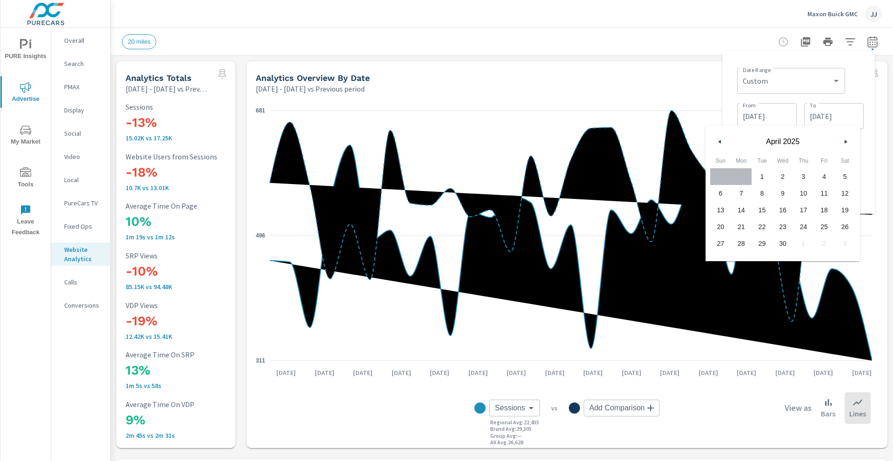
click at [784, 242] on span "30" at bounding box center [782, 244] width 21 height 12
type input "[DATE]"
click at [872, 169] on div "Date Range Custom [DATE] Last week Last 7 days Last 14 days Last 30 days Last 4…" at bounding box center [798, 132] width 152 height 163
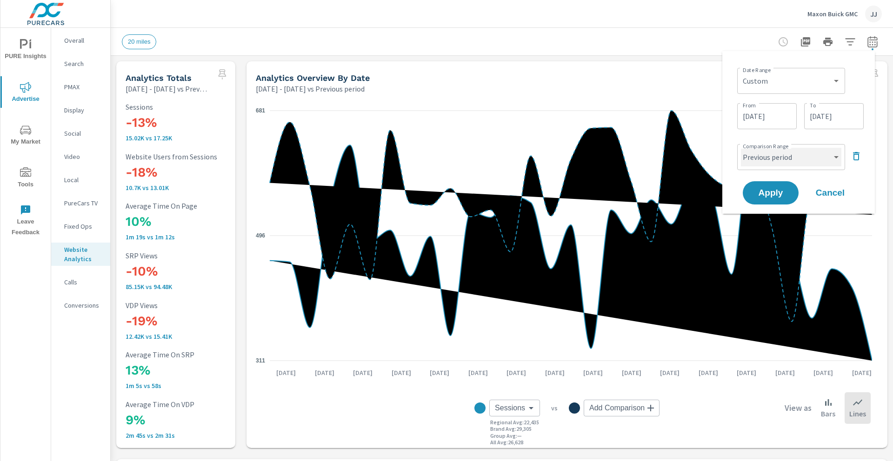
click at [814, 154] on select "Custom Previous period Previous month Previous year" at bounding box center [791, 157] width 100 height 19
click at [741, 148] on select "Custom Previous period Previous month Previous year" at bounding box center [791, 157] width 100 height 19
select select "Previous month"
click at [776, 192] on span "Apply" at bounding box center [770, 193] width 38 height 9
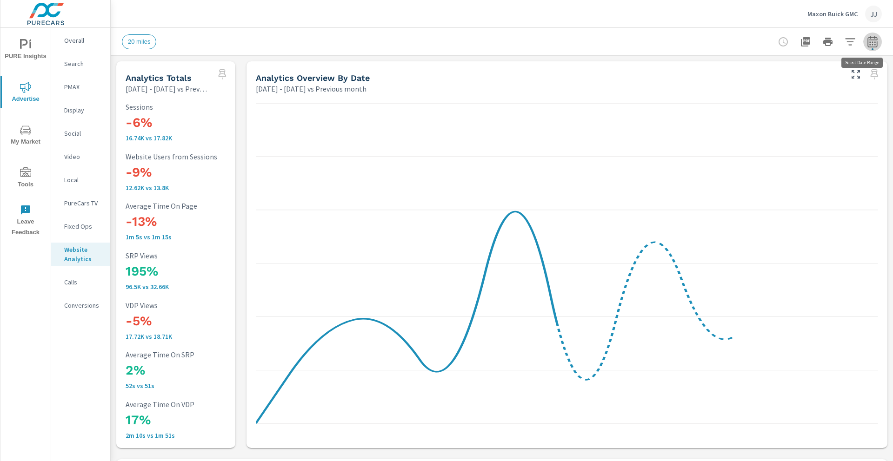
click at [868, 43] on icon "button" at bounding box center [871, 41] width 11 height 11
select select "Previous month"
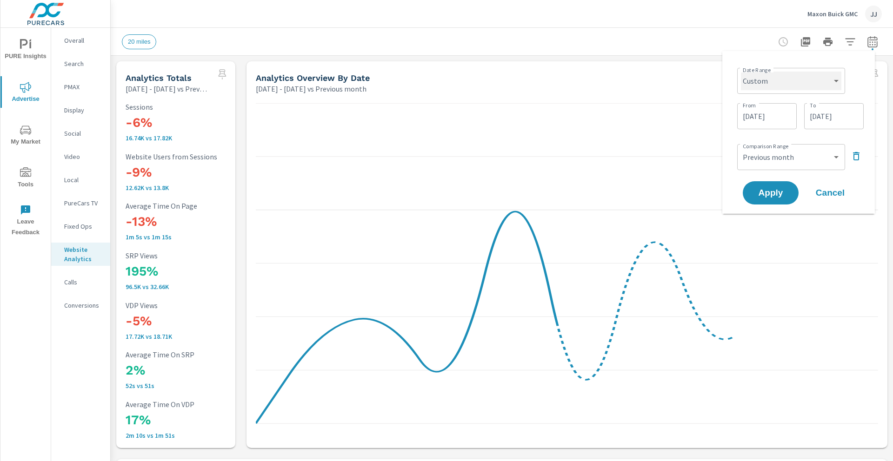
click at [816, 80] on select "Custom [DATE] Last week Last 7 days Last 14 days Last 30 days Last 45 days Last…" at bounding box center [791, 81] width 100 height 19
click at [741, 72] on select "Custom [DATE] Last week Last 7 days Last 14 days Last 30 days Last 45 days Last…" at bounding box center [791, 81] width 100 height 19
select select "Last month"
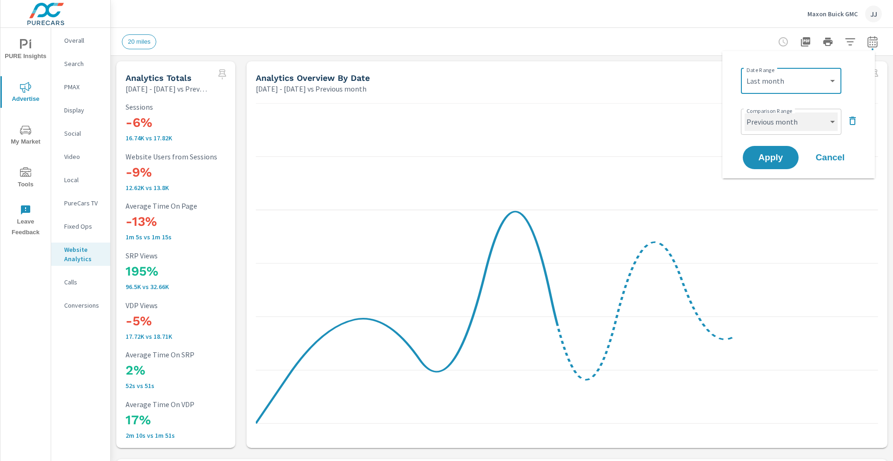
click at [816, 124] on select "Custom Previous period Previous month Previous year" at bounding box center [790, 121] width 93 height 19
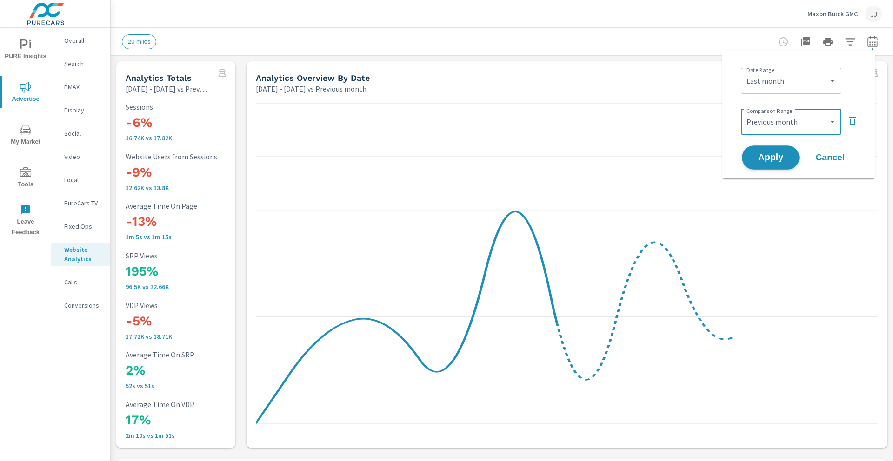
click at [779, 156] on span "Apply" at bounding box center [770, 157] width 38 height 9
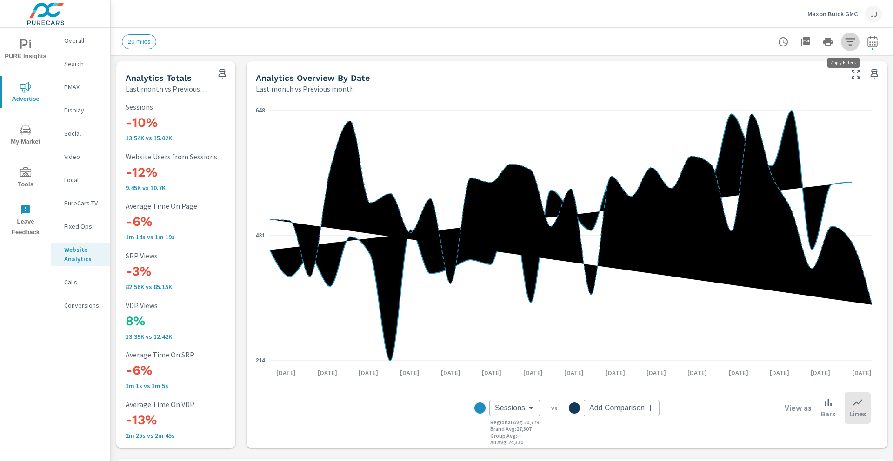
click at [845, 41] on icon "button" at bounding box center [850, 41] width 10 height 7
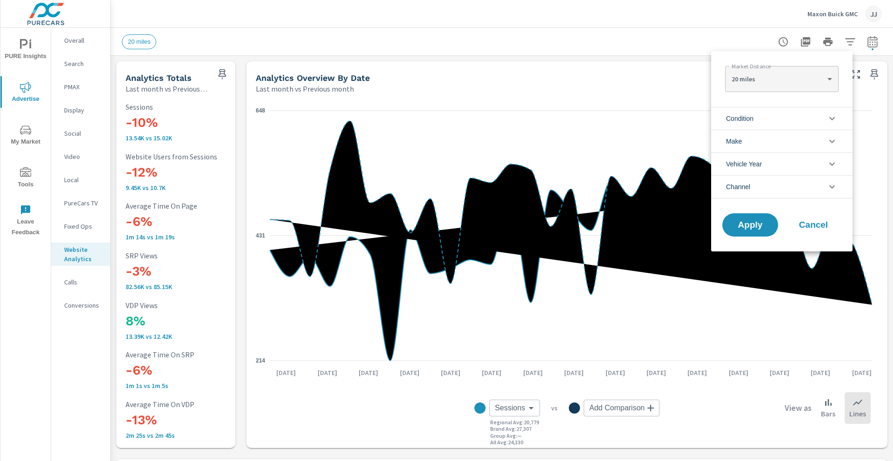
click at [784, 121] on li "Condition" at bounding box center [781, 118] width 141 height 23
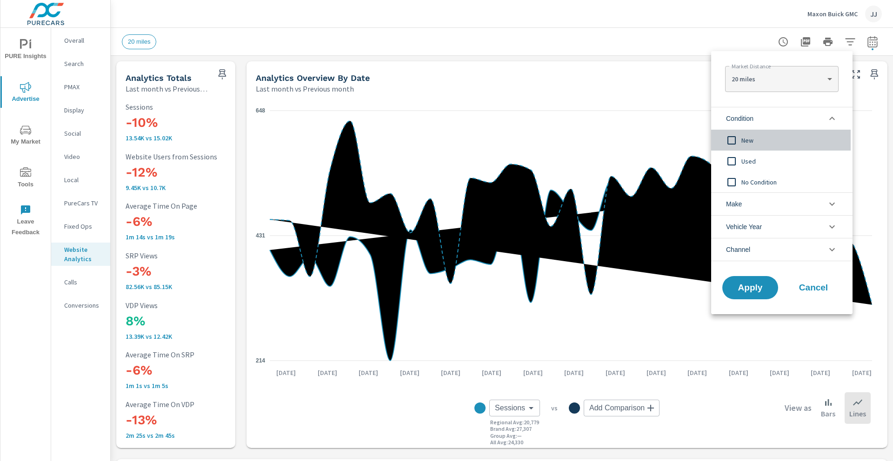
click at [749, 135] on span "New" at bounding box center [792, 140] width 102 height 11
click at [761, 294] on button "Apply" at bounding box center [750, 288] width 58 height 24
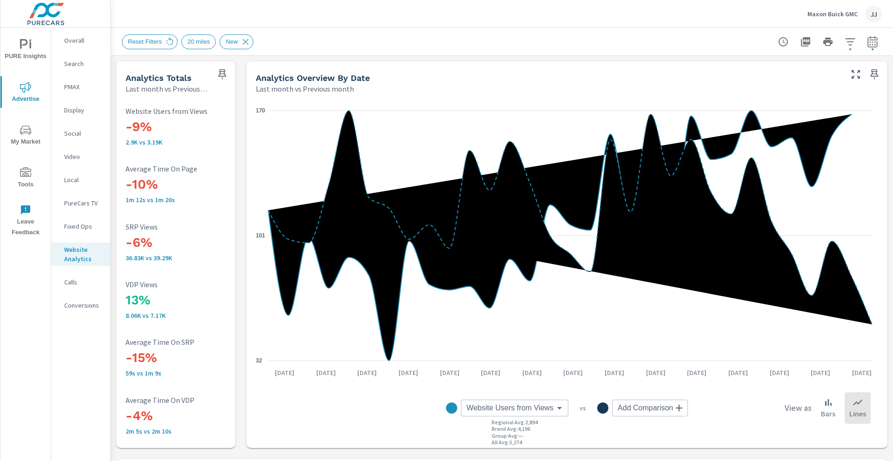
click at [845, 45] on icon "button" at bounding box center [850, 41] width 10 height 7
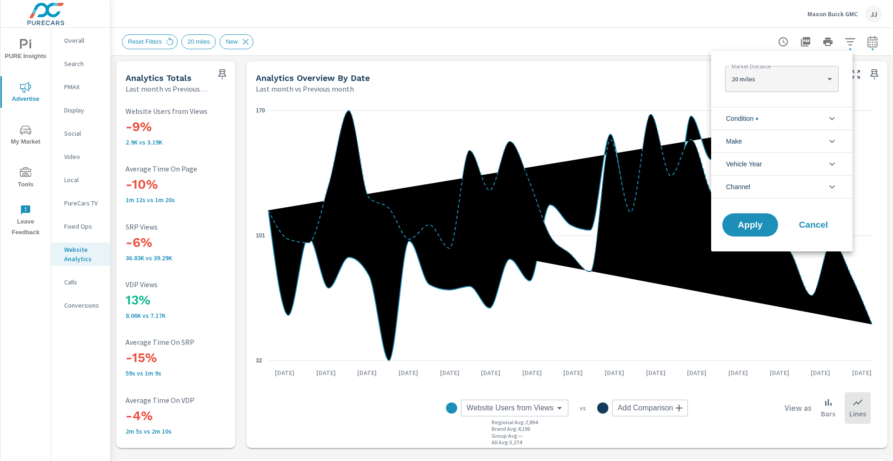
click at [792, 127] on li "Condition" at bounding box center [781, 118] width 141 height 23
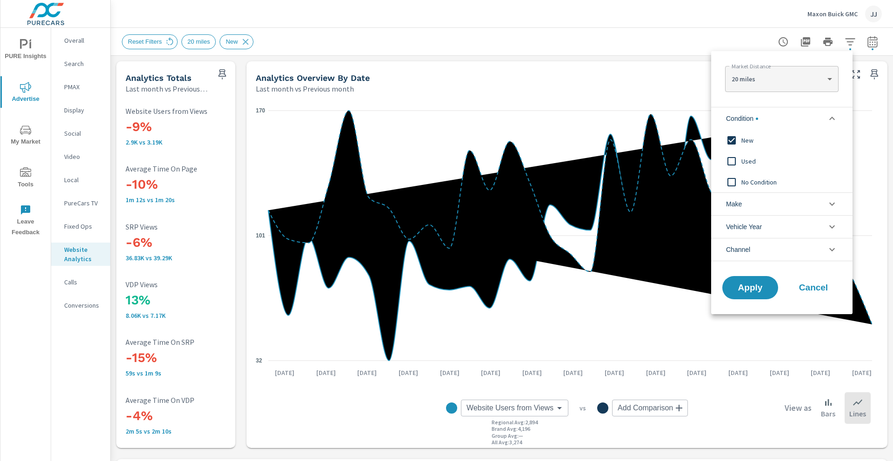
click at [726, 157] on input "filter options" at bounding box center [731, 162] width 20 height 20
click at [733, 138] on input "filter options" at bounding box center [731, 141] width 20 height 20
click at [751, 280] on button "Apply" at bounding box center [750, 288] width 58 height 24
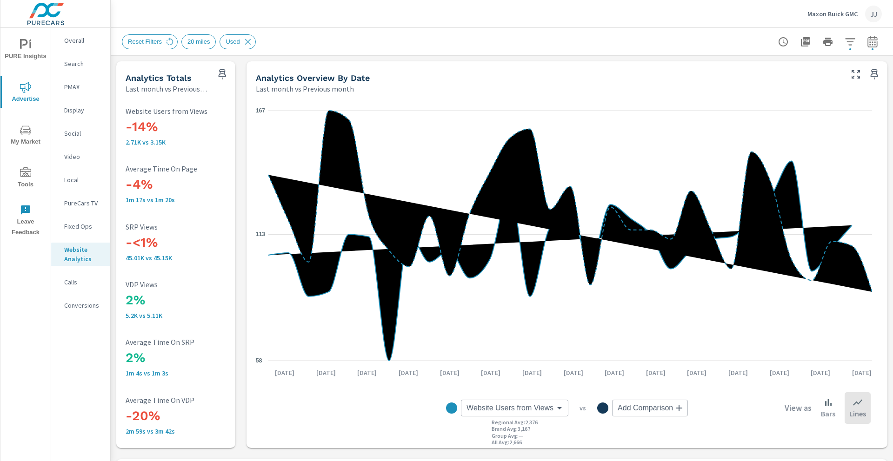
click at [83, 306] on p "Conversions" at bounding box center [83, 305] width 39 height 9
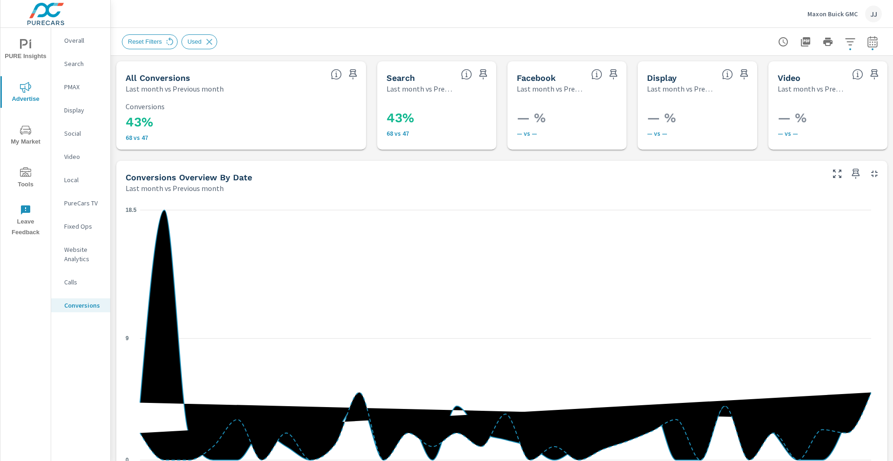
click at [79, 33] on nav "Overall Search PMAX Display Social Video Local PureCars TV Fixed Ops Website An…" at bounding box center [80, 177] width 59 height 298
click at [74, 40] on p "Overall" at bounding box center [83, 40] width 39 height 9
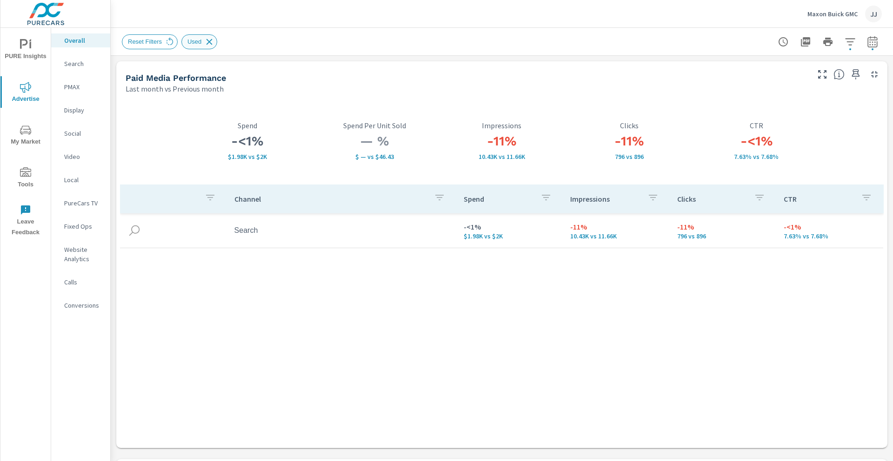
click at [206, 41] on icon at bounding box center [209, 42] width 10 height 10
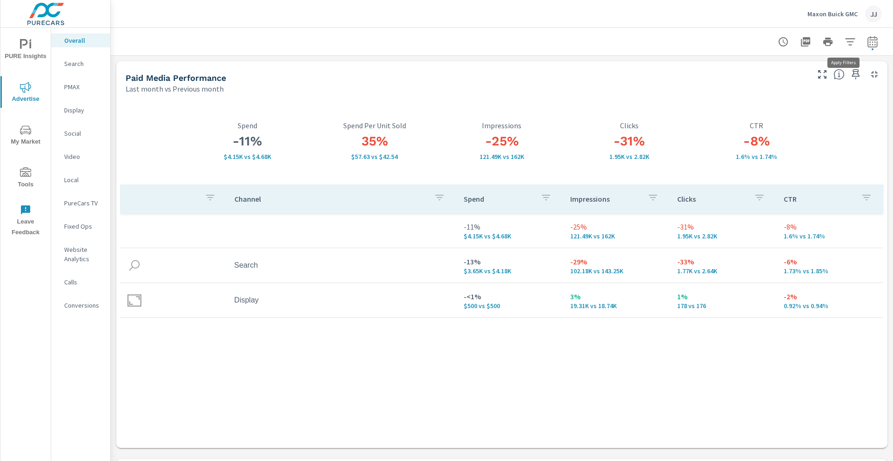
click at [846, 41] on icon "button" at bounding box center [849, 41] width 11 height 11
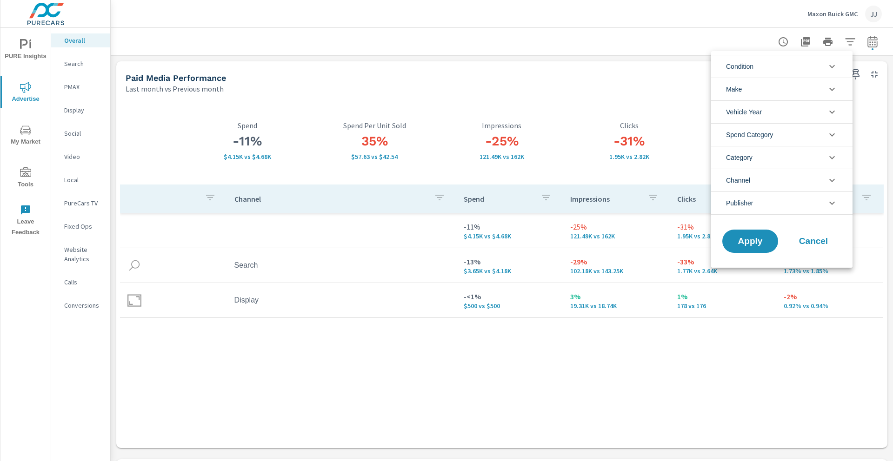
click at [641, 32] on div at bounding box center [446, 230] width 893 height 461
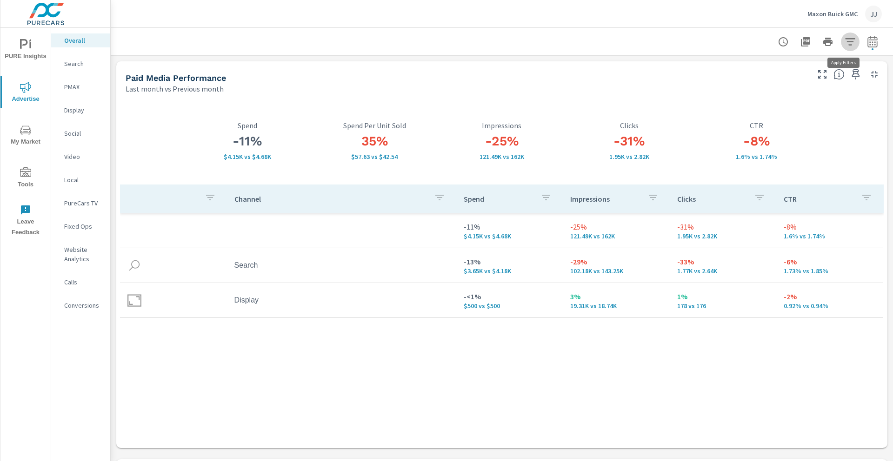
click at [844, 43] on icon "button" at bounding box center [849, 41] width 11 height 11
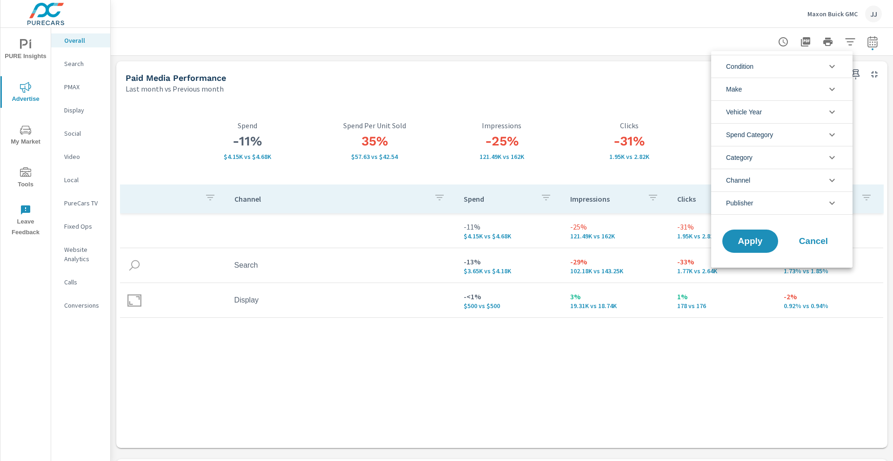
click at [823, 70] on li "Condition" at bounding box center [781, 66] width 141 height 23
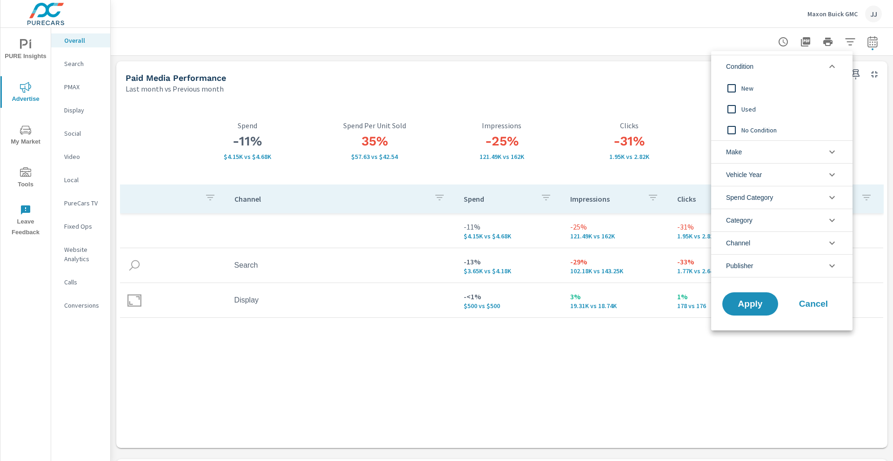
click at [742, 106] on span "Used" at bounding box center [792, 109] width 102 height 11
click at [736, 132] on input "filter options" at bounding box center [731, 130] width 20 height 20
click at [751, 304] on span "Apply" at bounding box center [750, 304] width 38 height 9
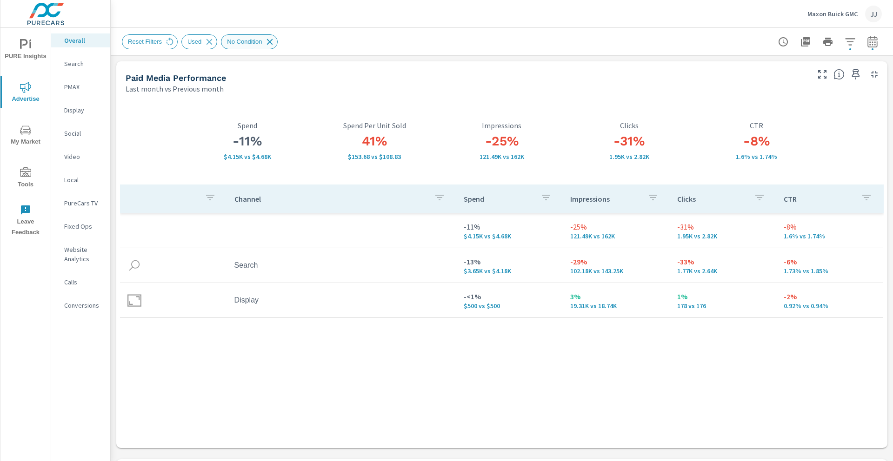
click at [272, 41] on icon at bounding box center [270, 42] width 6 height 6
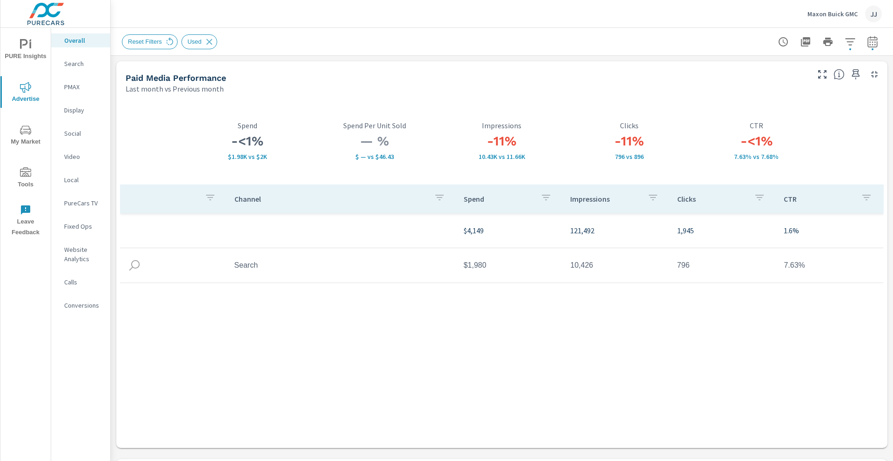
click at [74, 64] on p "Search" at bounding box center [83, 63] width 39 height 9
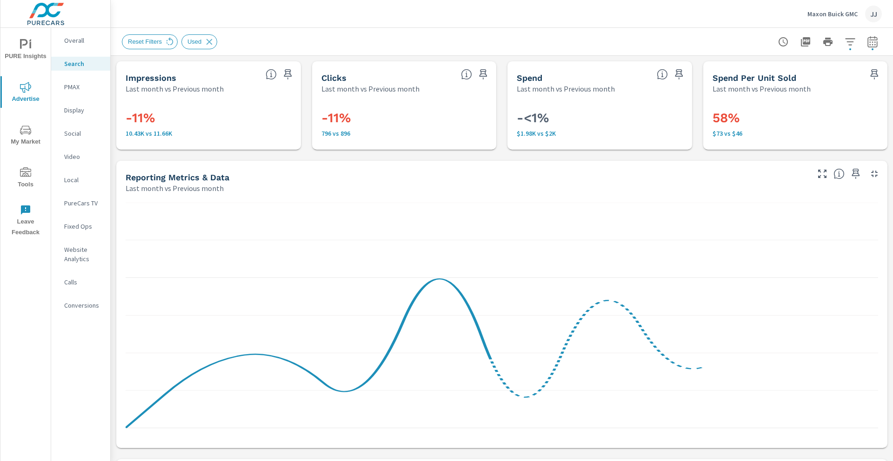
click at [866, 41] on icon "button" at bounding box center [871, 41] width 11 height 11
select select "Last month"
select select "Previous month"
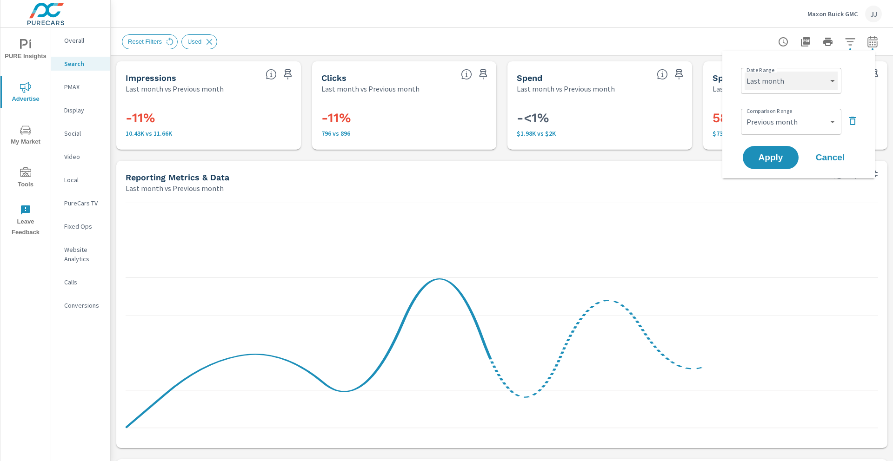
click at [799, 79] on select "Custom [DATE] Last week Last 7 days Last 14 days Last 30 days Last 45 days Last…" at bounding box center [790, 81] width 93 height 19
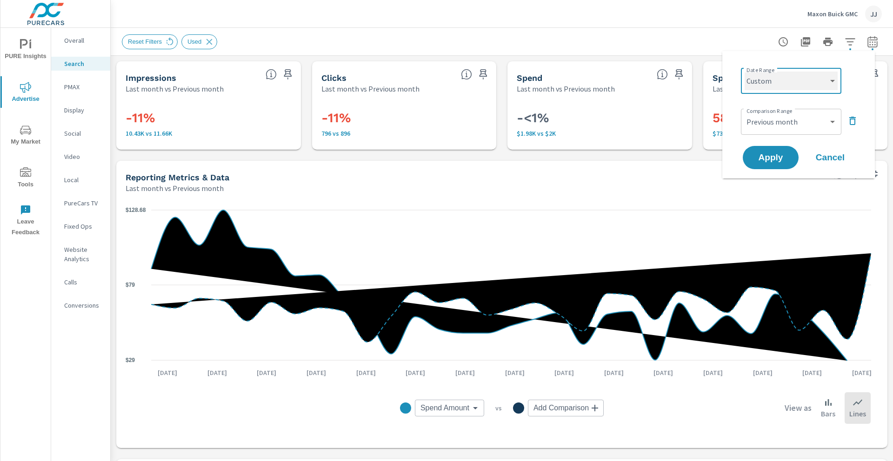
click at [744, 72] on select "Custom [DATE] Last week Last 7 days Last 14 days Last 30 days Last 45 days Last…" at bounding box center [790, 81] width 93 height 19
select select "custom"
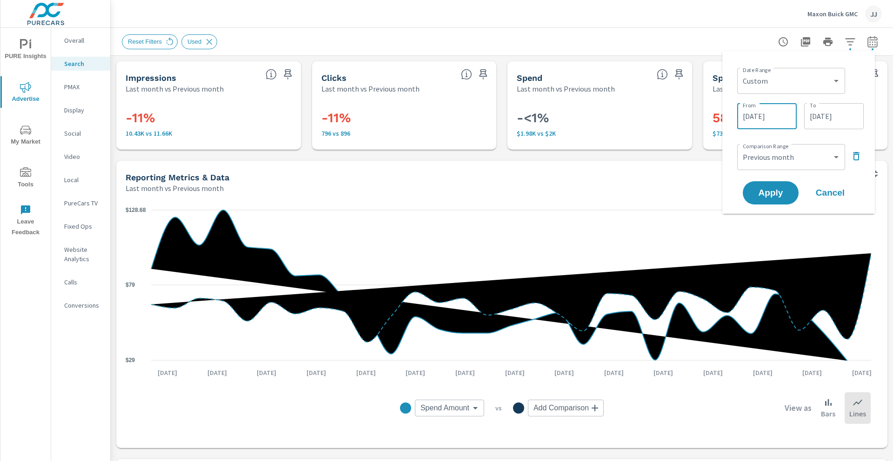
click at [764, 116] on input "[DATE]" at bounding box center [767, 116] width 52 height 19
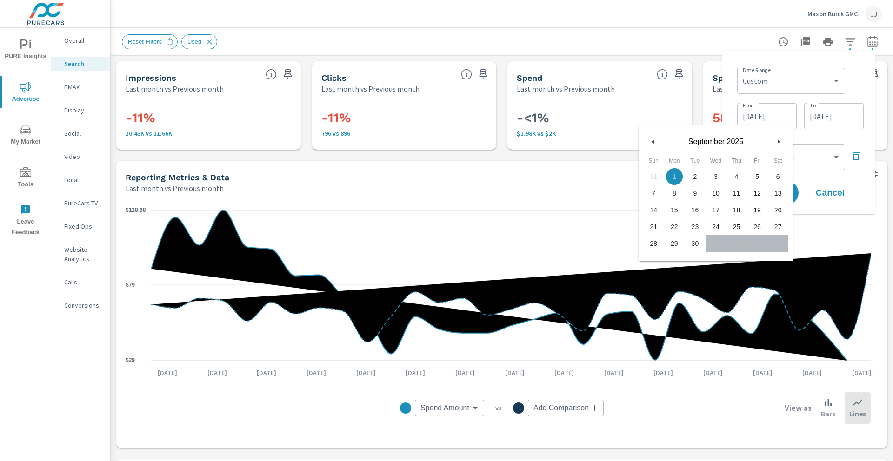
click at [649, 140] on icon "button" at bounding box center [651, 142] width 5 height 4
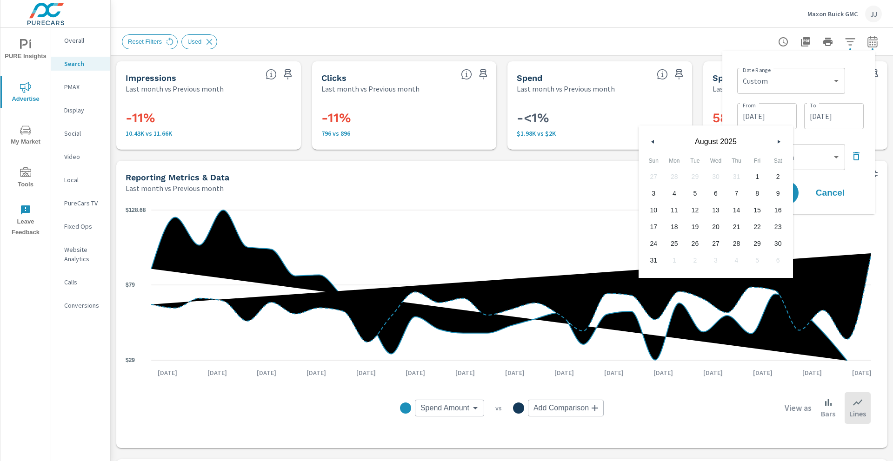
click at [649, 140] on icon "button" at bounding box center [651, 142] width 5 height 4
click at [694, 171] on span "1" at bounding box center [694, 177] width 21 height 12
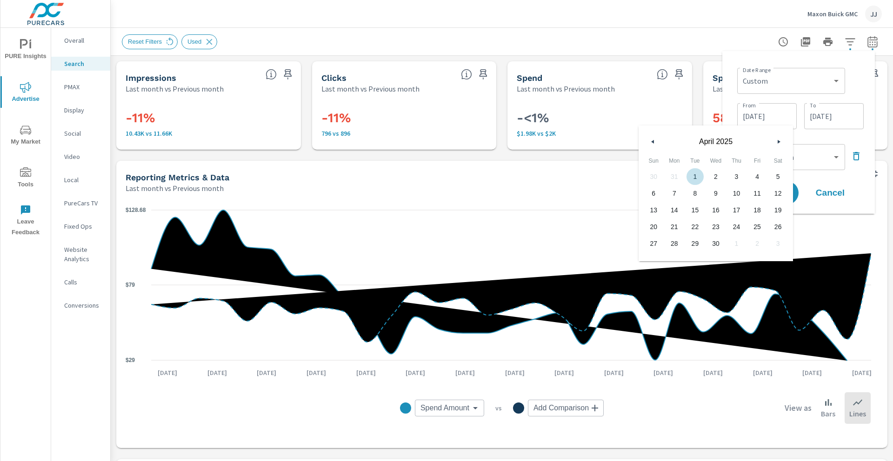
type input "[DATE]"
click at [827, 114] on input "[DATE]" at bounding box center [833, 116] width 52 height 19
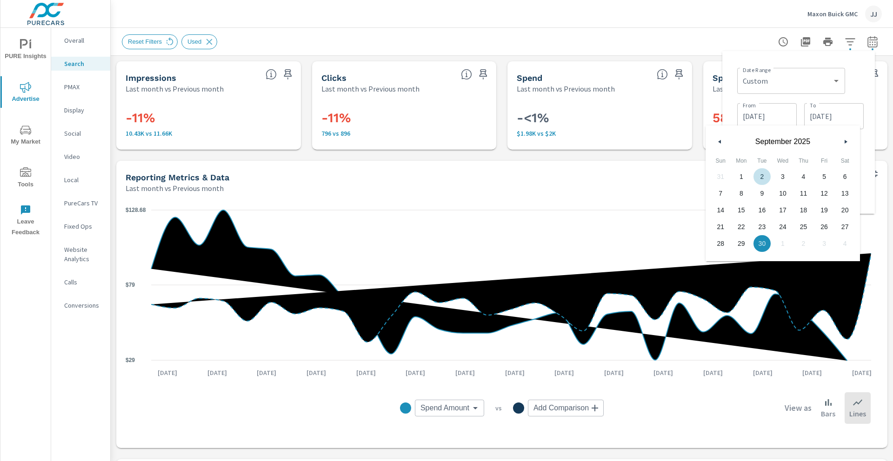
click at [720, 141] on icon "button" at bounding box center [718, 142] width 5 height 4
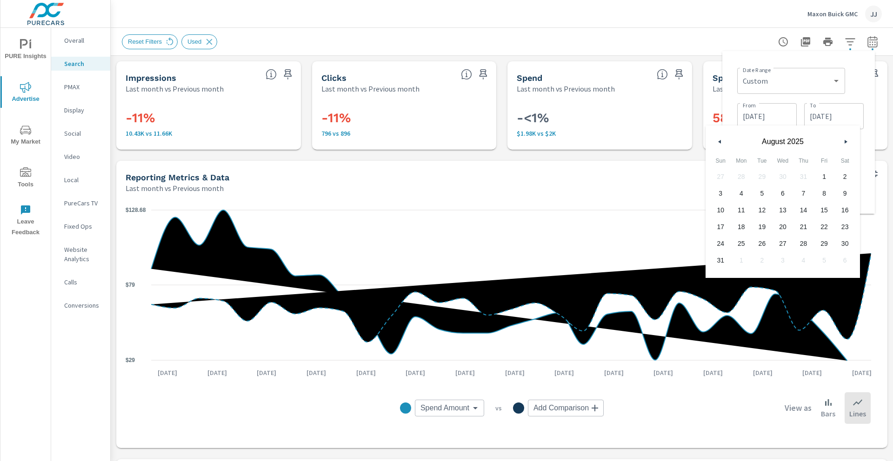
click at [720, 141] on icon "button" at bounding box center [718, 142] width 5 height 4
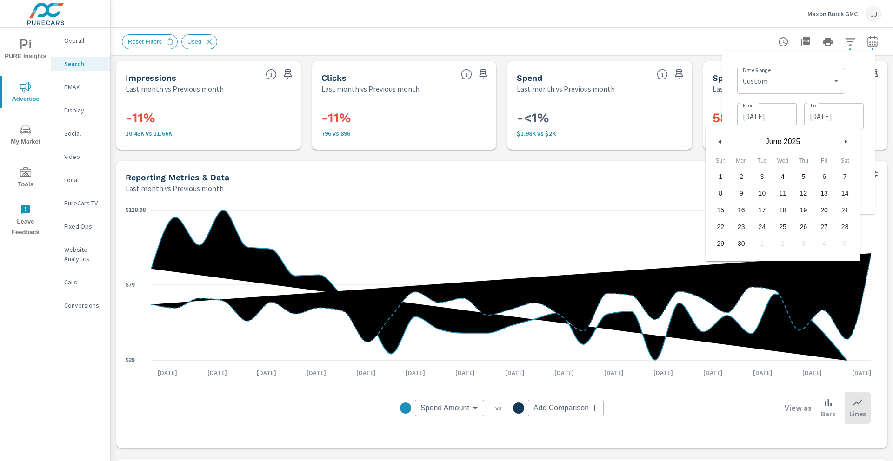
click at [720, 141] on icon "button" at bounding box center [718, 142] width 5 height 4
click at [840, 141] on button "button" at bounding box center [845, 141] width 11 height 11
click at [846, 244] on span "31" at bounding box center [844, 244] width 21 height 12
type input "[DATE]"
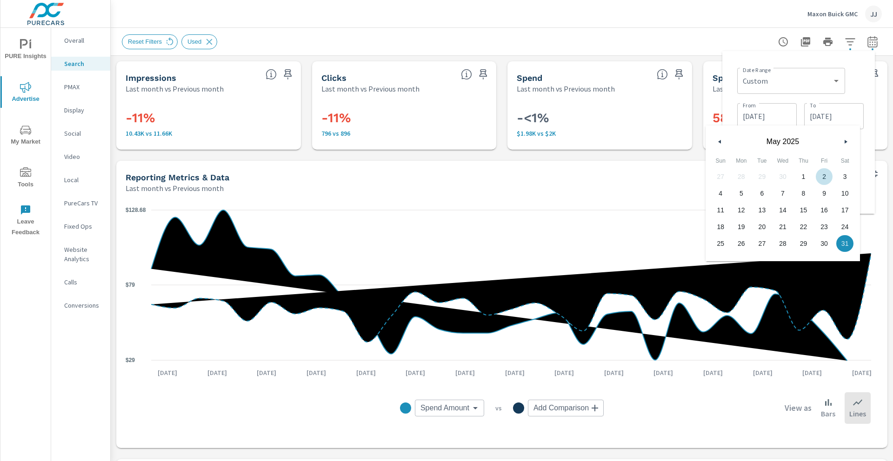
click at [769, 118] on input "[DATE]" at bounding box center [767, 116] width 52 height 19
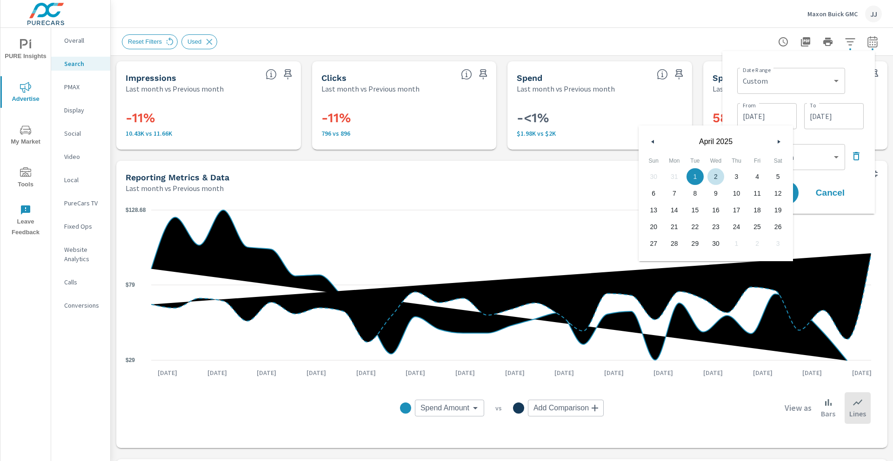
click at [776, 140] on button "button" at bounding box center [778, 141] width 11 height 11
click at [735, 179] on span "1" at bounding box center [736, 177] width 21 height 12
type input "[DATE]"
click at [868, 173] on div "Date Range Custom [DATE] Last week Last 7 days Last 14 days Last 30 days Last 4…" at bounding box center [798, 132] width 152 height 163
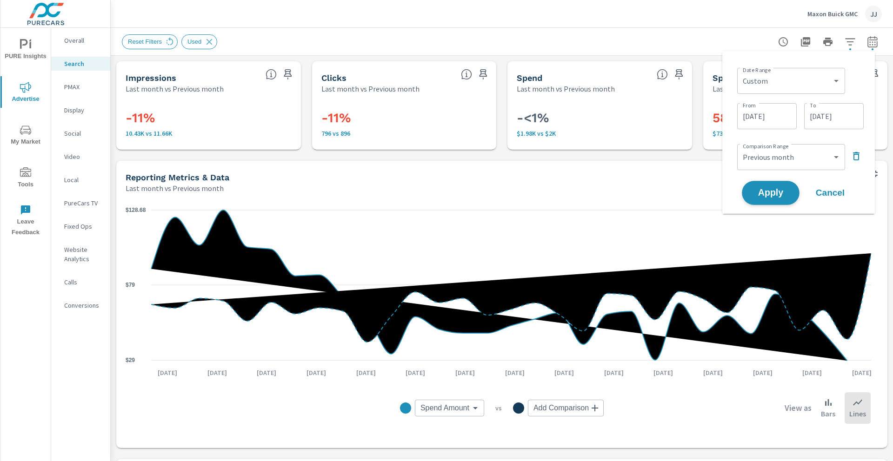
click at [767, 193] on span "Apply" at bounding box center [770, 193] width 38 height 9
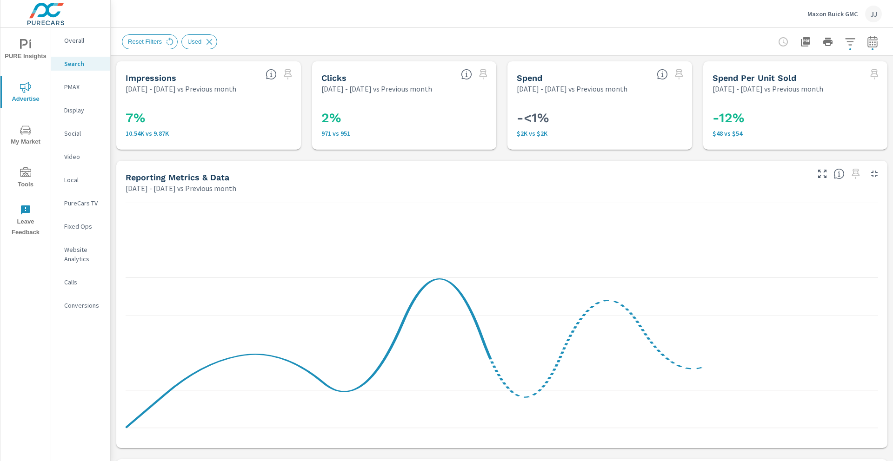
click at [81, 44] on p "Overall" at bounding box center [83, 40] width 39 height 9
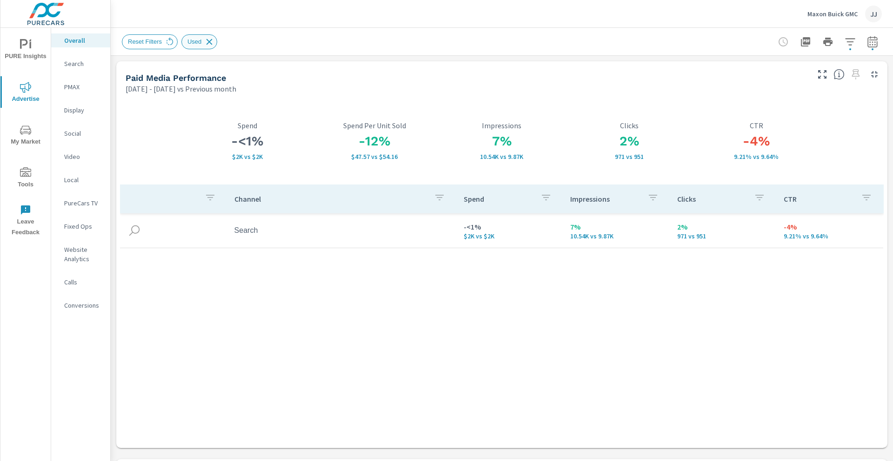
click at [210, 42] on icon at bounding box center [209, 42] width 6 height 6
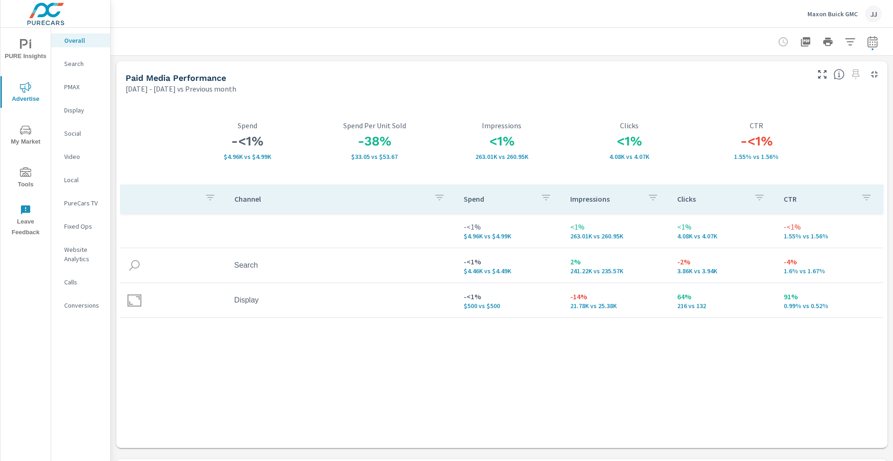
click at [83, 68] on p "Search" at bounding box center [83, 63] width 39 height 9
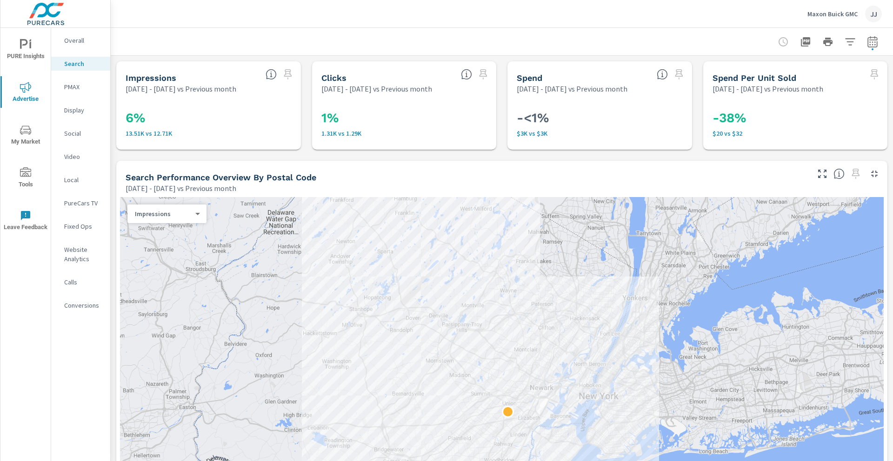
click at [866, 45] on icon "button" at bounding box center [871, 41] width 11 height 11
select select "Previous month"
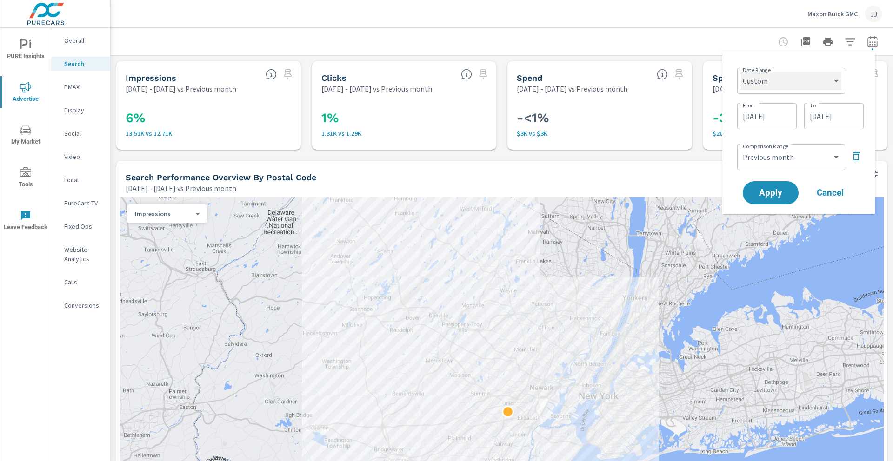
click at [799, 89] on select "Custom [DATE] Last week Last 7 days Last 14 days Last 30 days Last 45 days Last…" at bounding box center [791, 81] width 100 height 19
click at [741, 72] on select "Custom [DATE] Last week Last 7 days Last 14 days Last 30 days Last 45 days Last…" at bounding box center [791, 81] width 100 height 19
select select "Last month"
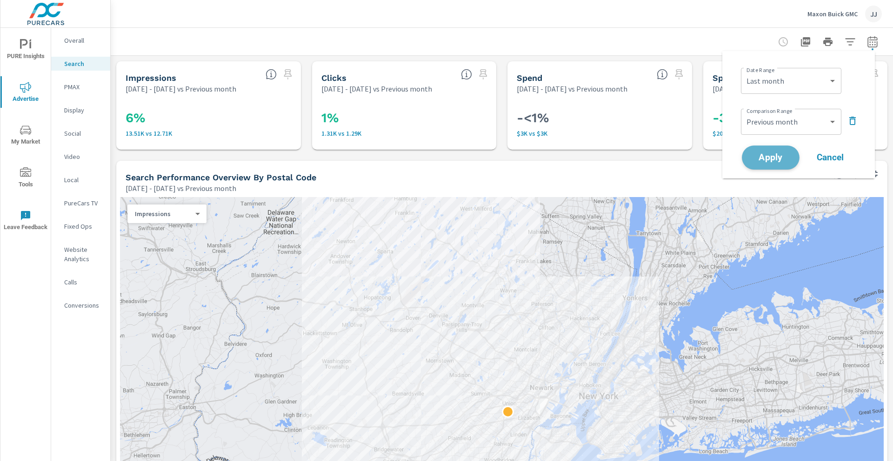
click at [753, 158] on span "Apply" at bounding box center [770, 157] width 38 height 9
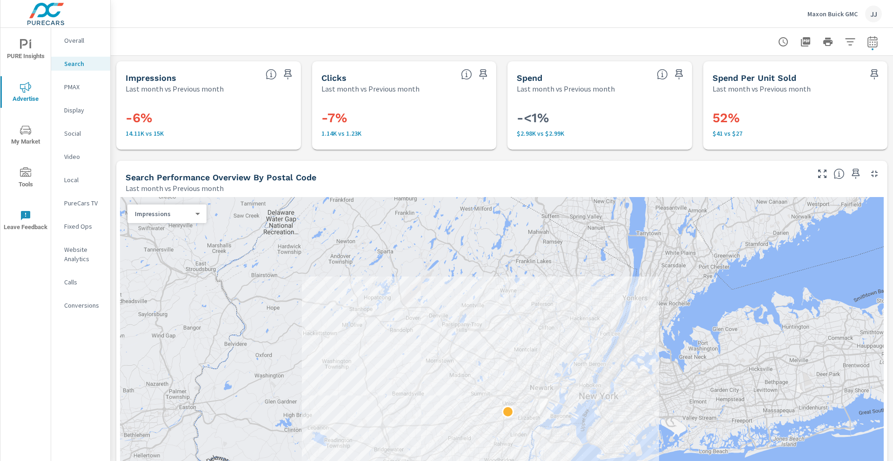
click at [76, 88] on p "PMAX" at bounding box center [83, 86] width 39 height 9
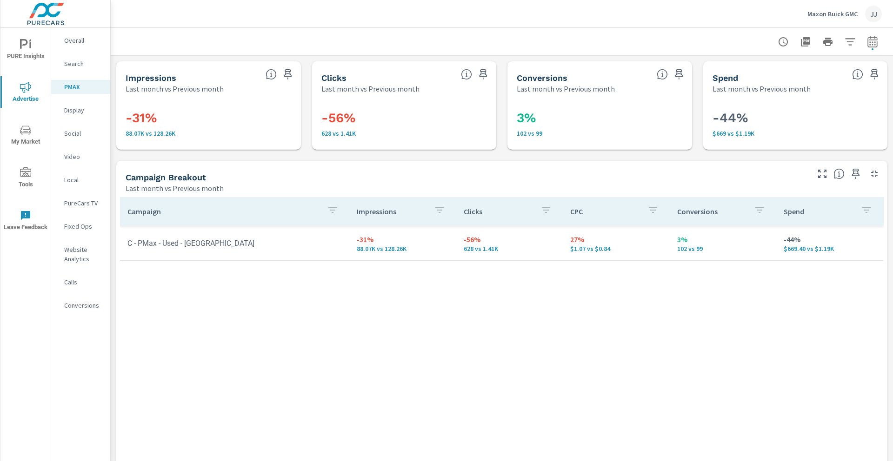
click at [85, 308] on p "Conversions" at bounding box center [83, 305] width 39 height 9
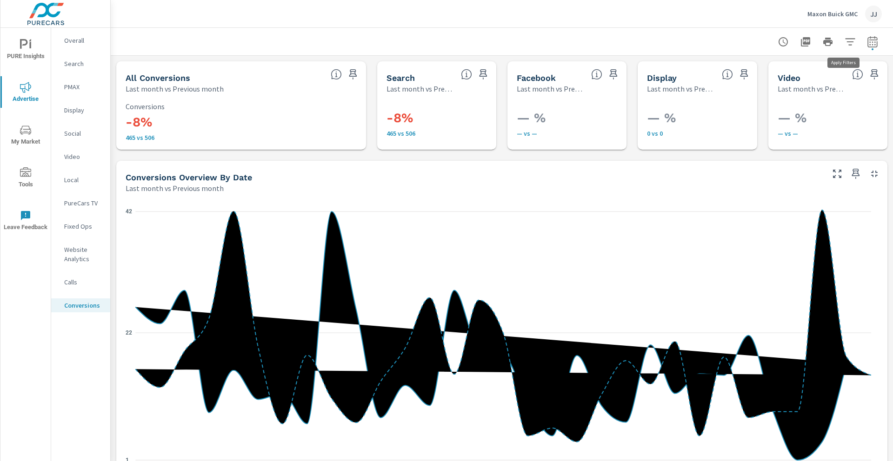
click at [845, 39] on icon "button" at bounding box center [850, 41] width 10 height 7
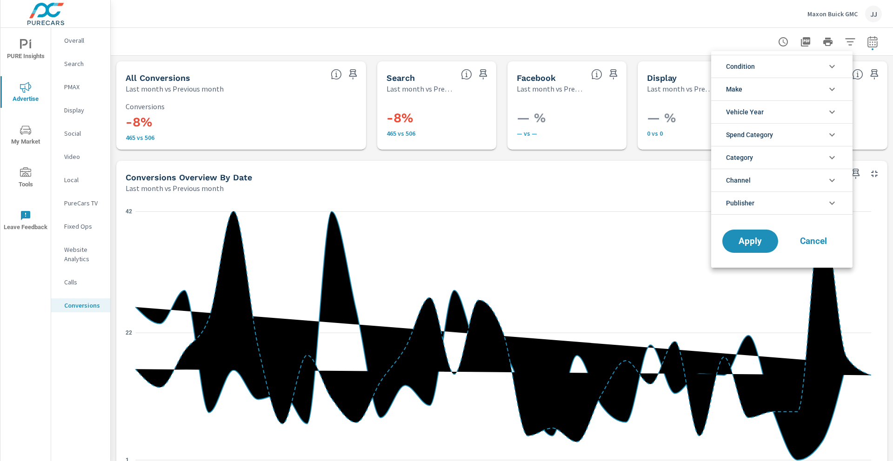
click at [800, 66] on li "Condition" at bounding box center [781, 66] width 141 height 23
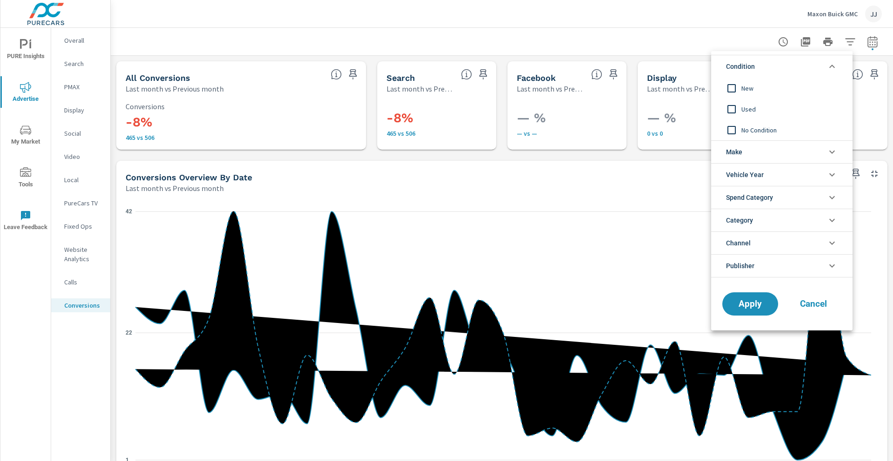
click at [738, 111] on input "filter options" at bounding box center [731, 109] width 20 height 20
click at [751, 308] on span "Apply" at bounding box center [750, 304] width 38 height 9
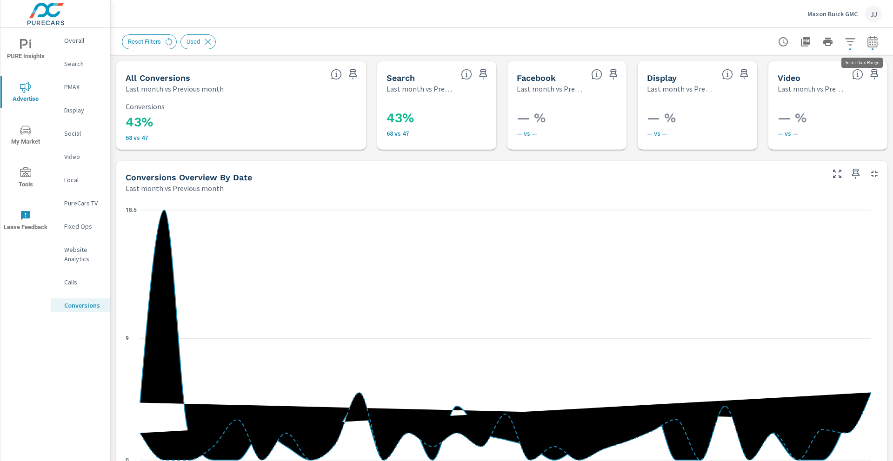
click at [866, 38] on icon "button" at bounding box center [871, 41] width 11 height 11
select select "Last month"
select select "Previous month"
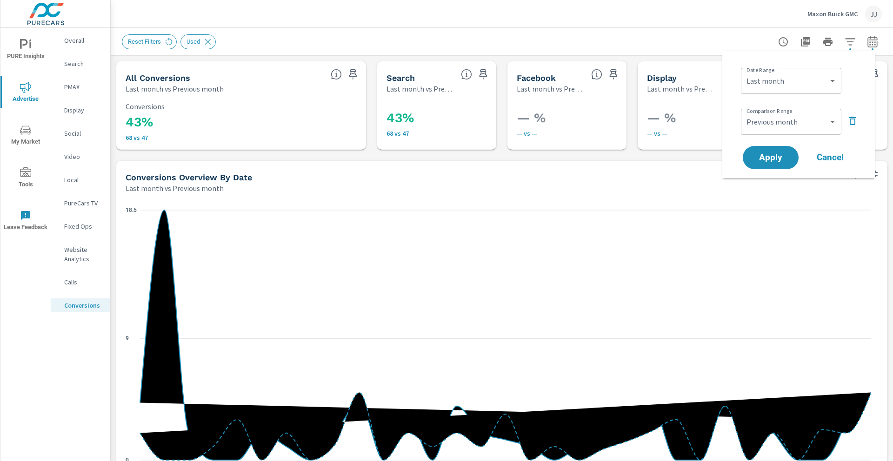
click at [698, 18] on div "Maxon Buick GMC [PERSON_NAME]" at bounding box center [502, 13] width 760 height 27
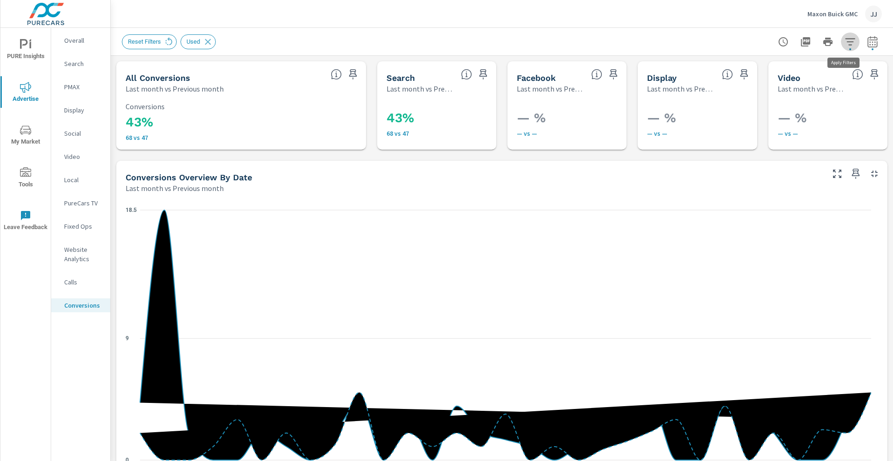
click at [844, 40] on icon "button" at bounding box center [849, 41] width 11 height 11
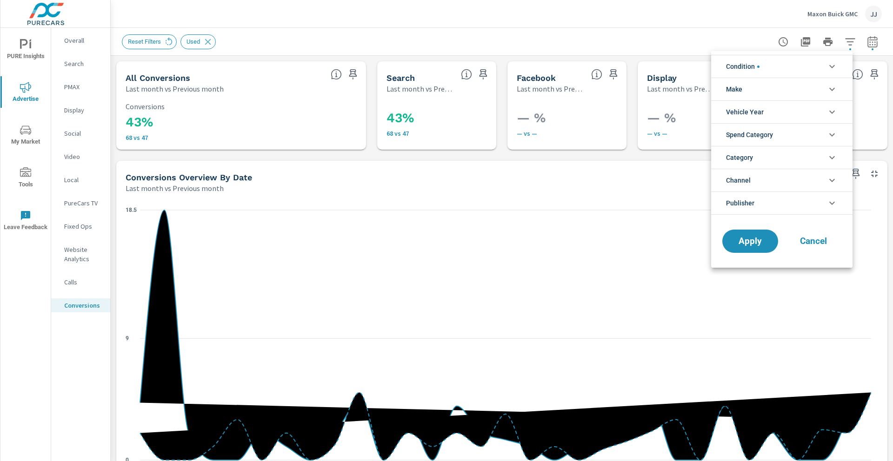
scroll to position [21, 0]
click at [817, 67] on li "Condition" at bounding box center [781, 66] width 141 height 23
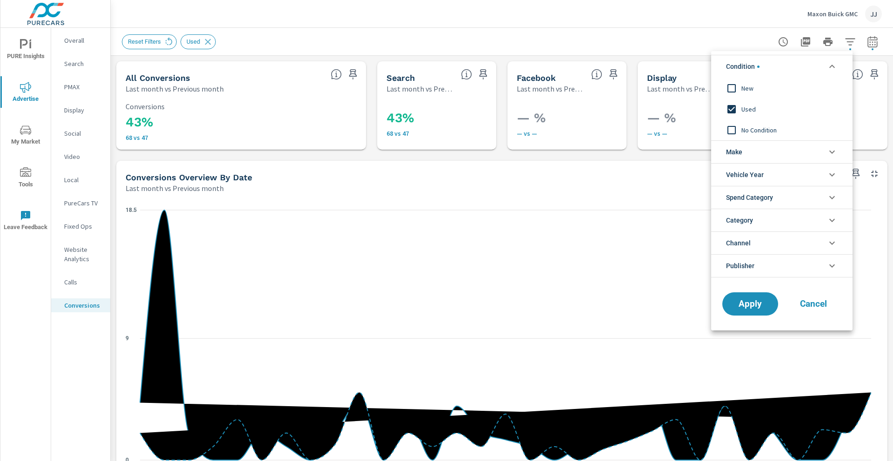
scroll to position [0, 0]
click at [733, 106] on input "filter options" at bounding box center [731, 109] width 20 height 20
click at [748, 302] on span "Apply" at bounding box center [750, 304] width 38 height 9
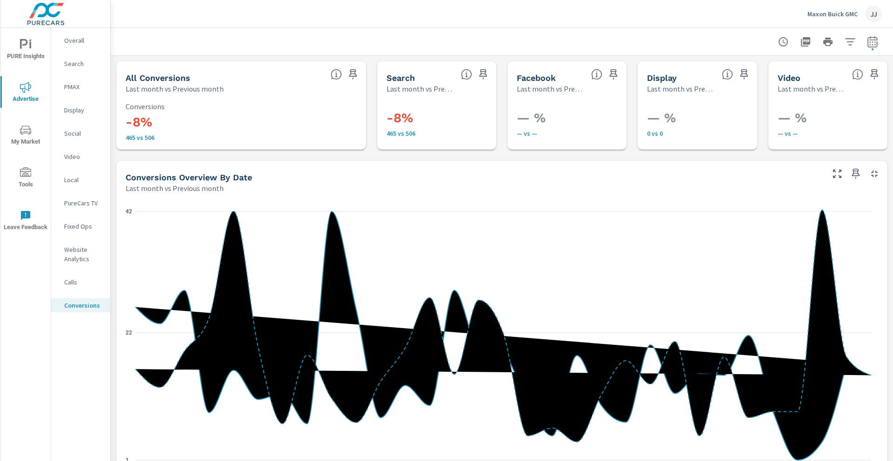
click at [86, 41] on p "Overall" at bounding box center [83, 40] width 39 height 9
